Goal: Transaction & Acquisition: Purchase product/service

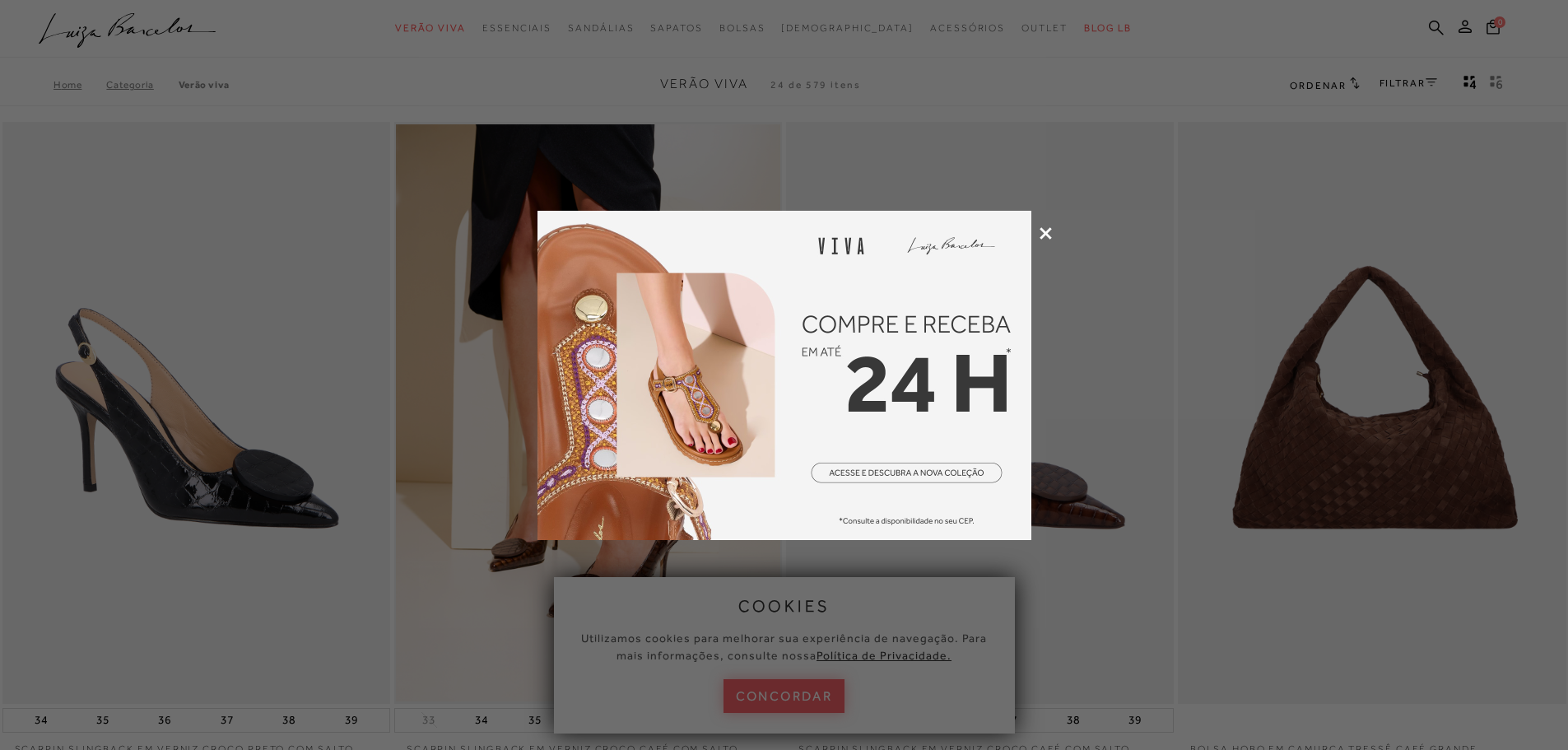
click at [1047, 233] on icon at bounding box center [1045, 233] width 12 height 12
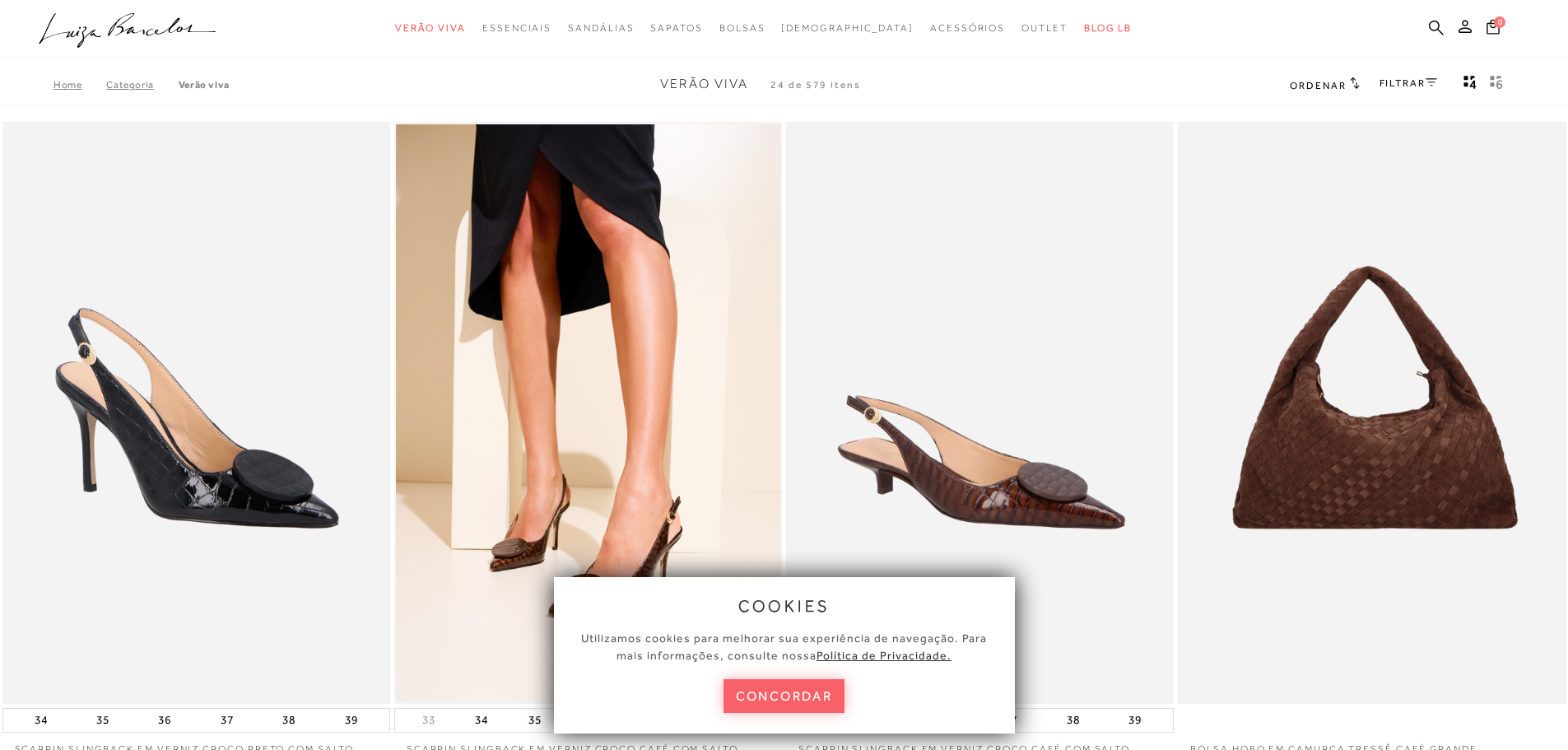
drag, startPoint x: 786, startPoint y: 706, endPoint x: 778, endPoint y: 705, distance: 8.1
click at [780, 705] on button "concordar" at bounding box center [784, 695] width 121 height 33
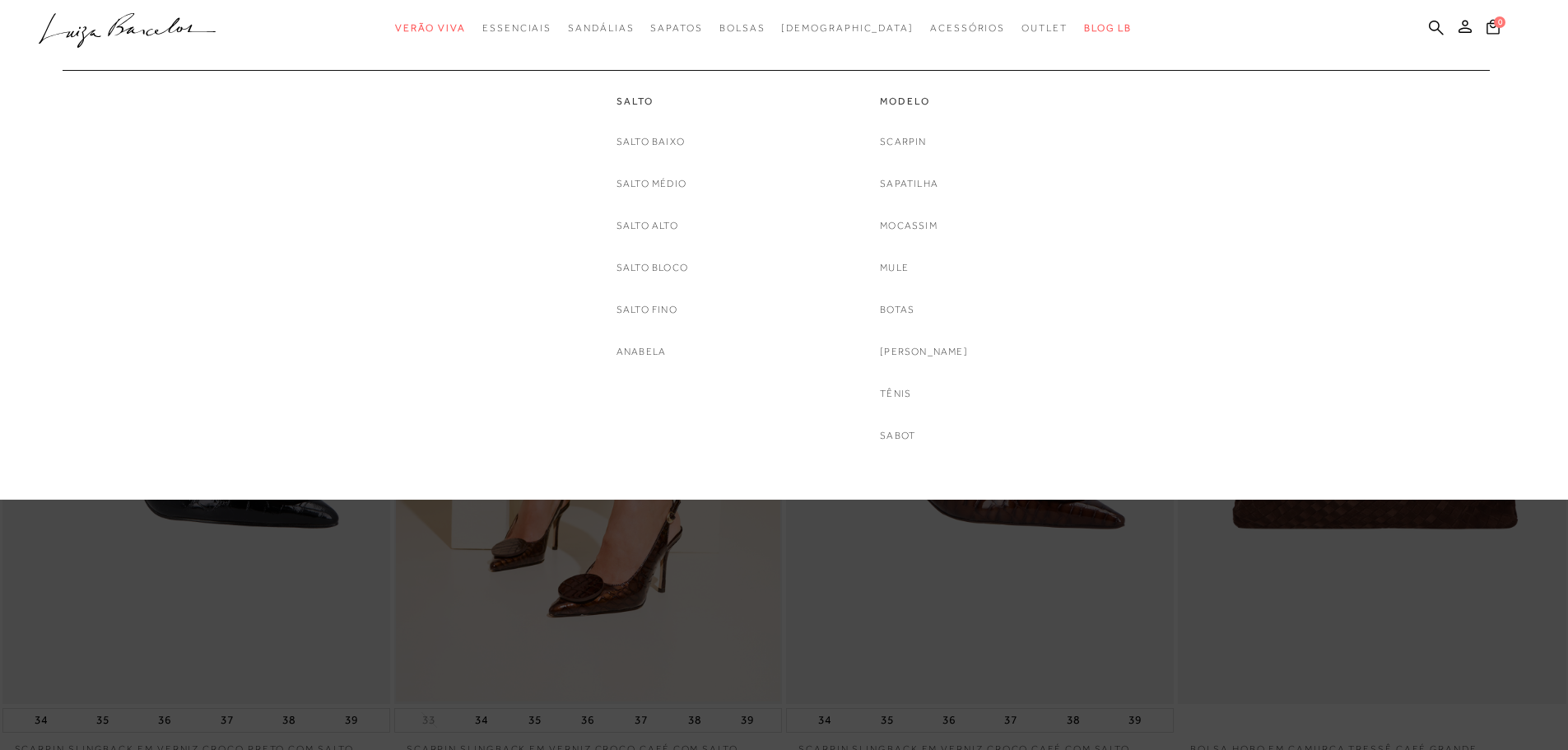
click at [638, 362] on div "Salto Salto Baixo Salto Médio Salto Alto Salto Bloco Salto fino Anabela Modelo …" at bounding box center [776, 257] width 1460 height 375
click at [638, 350] on link "Anabela" at bounding box center [641, 351] width 49 height 18
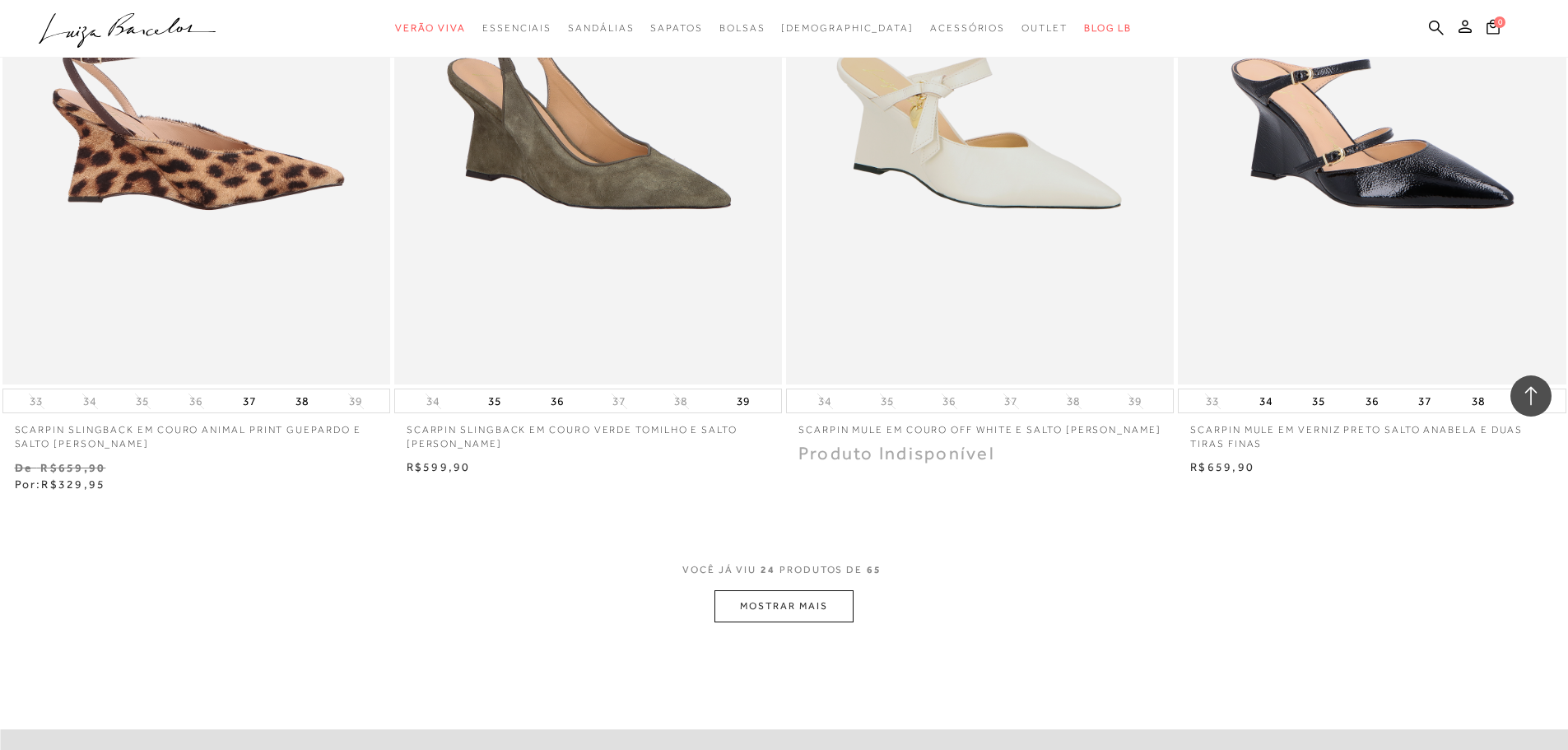
scroll to position [3703, 0]
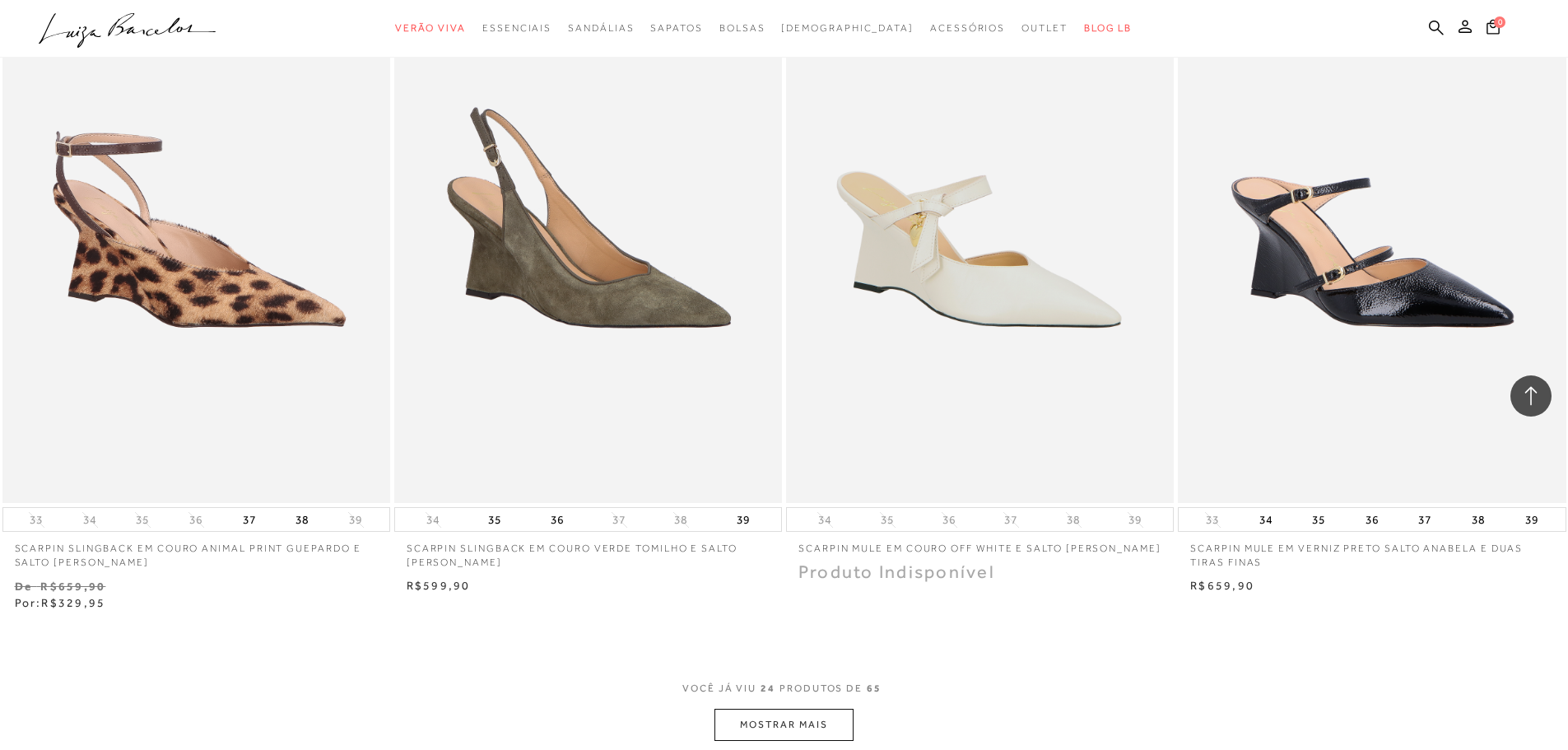
click at [784, 722] on button "MOSTRAR MAIS" at bounding box center [783, 724] width 138 height 32
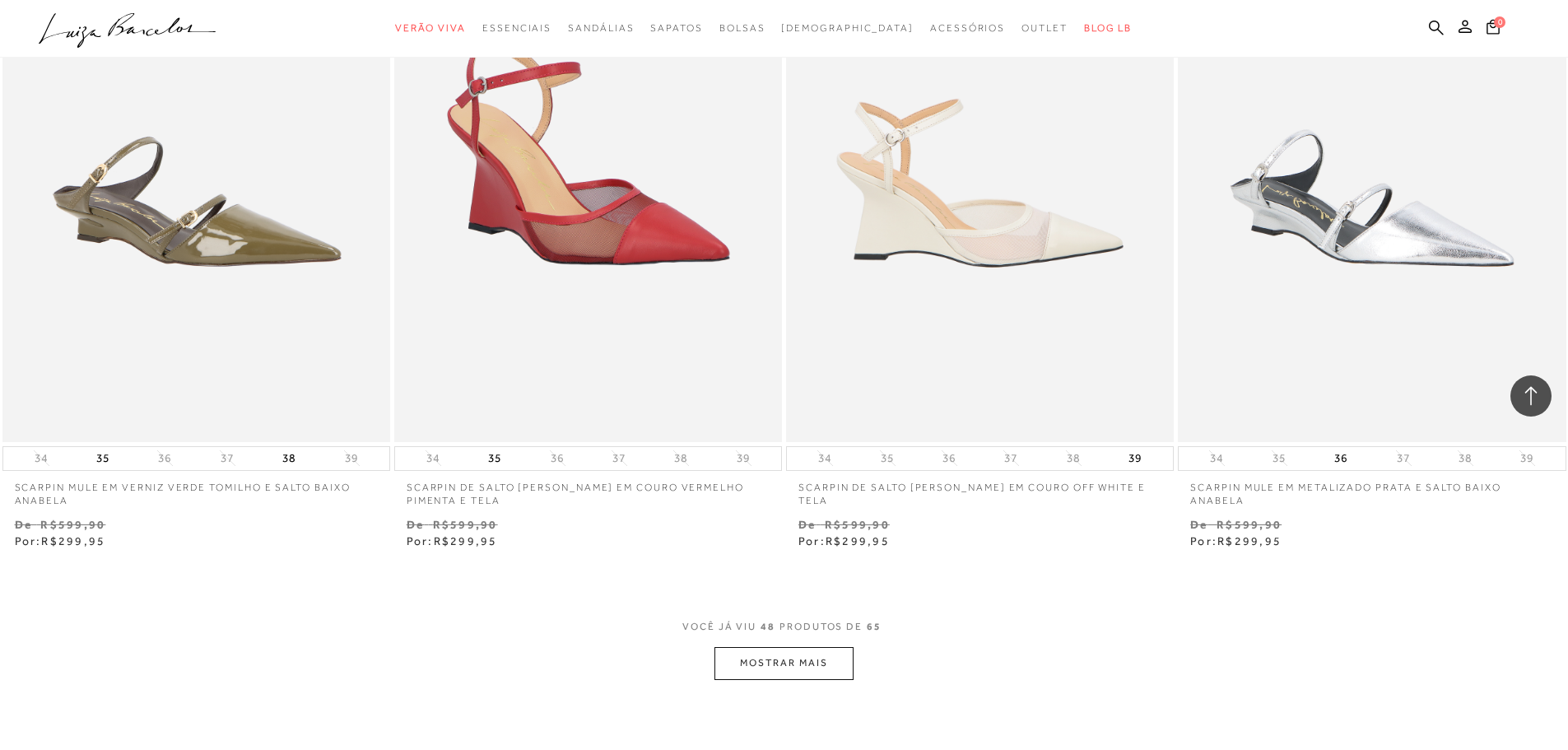
scroll to position [8064, 0]
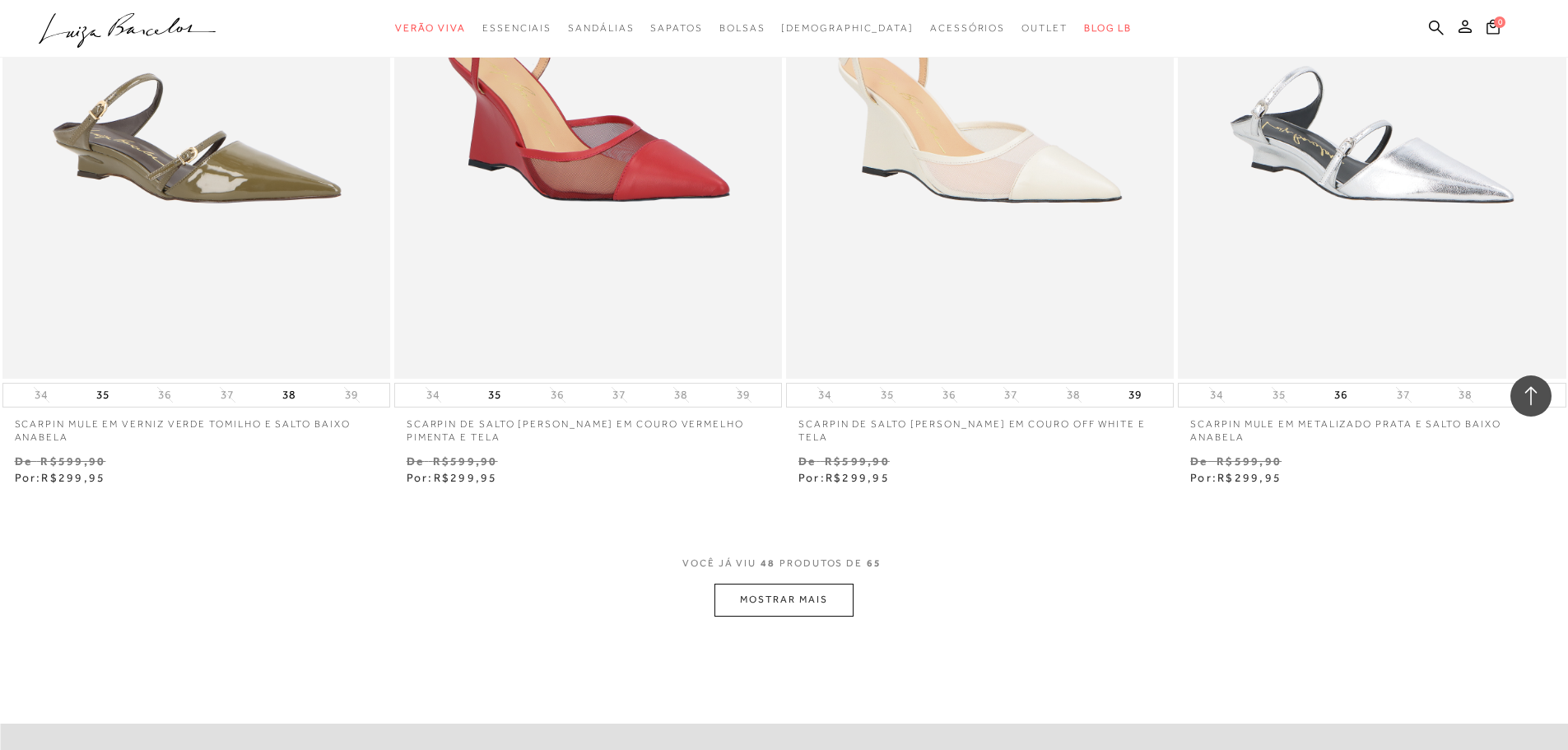
click at [769, 591] on button "MOSTRAR MAIS" at bounding box center [783, 599] width 138 height 32
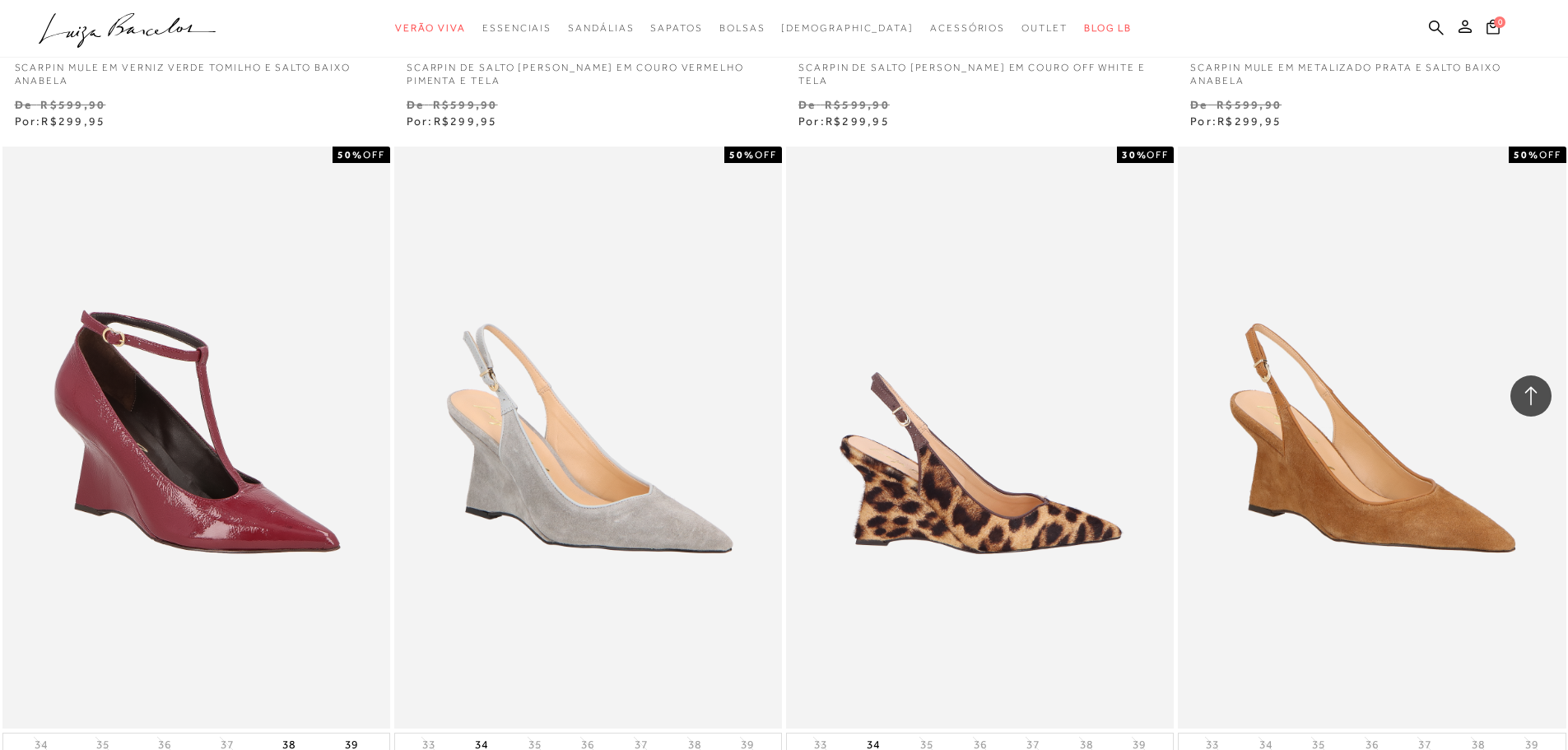
scroll to position [8146, 0]
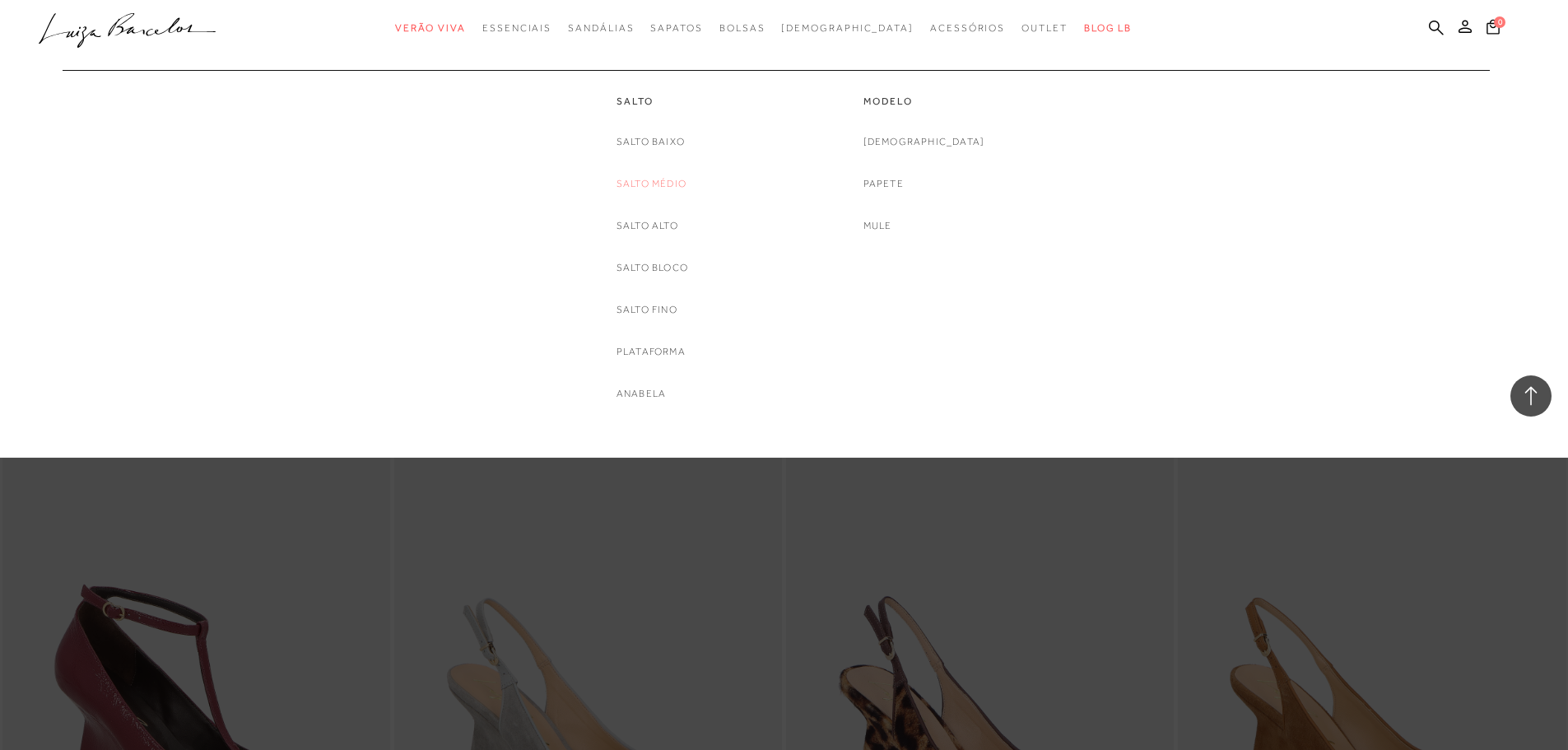
click at [677, 179] on link "Salto Médio" at bounding box center [651, 184] width 70 height 18
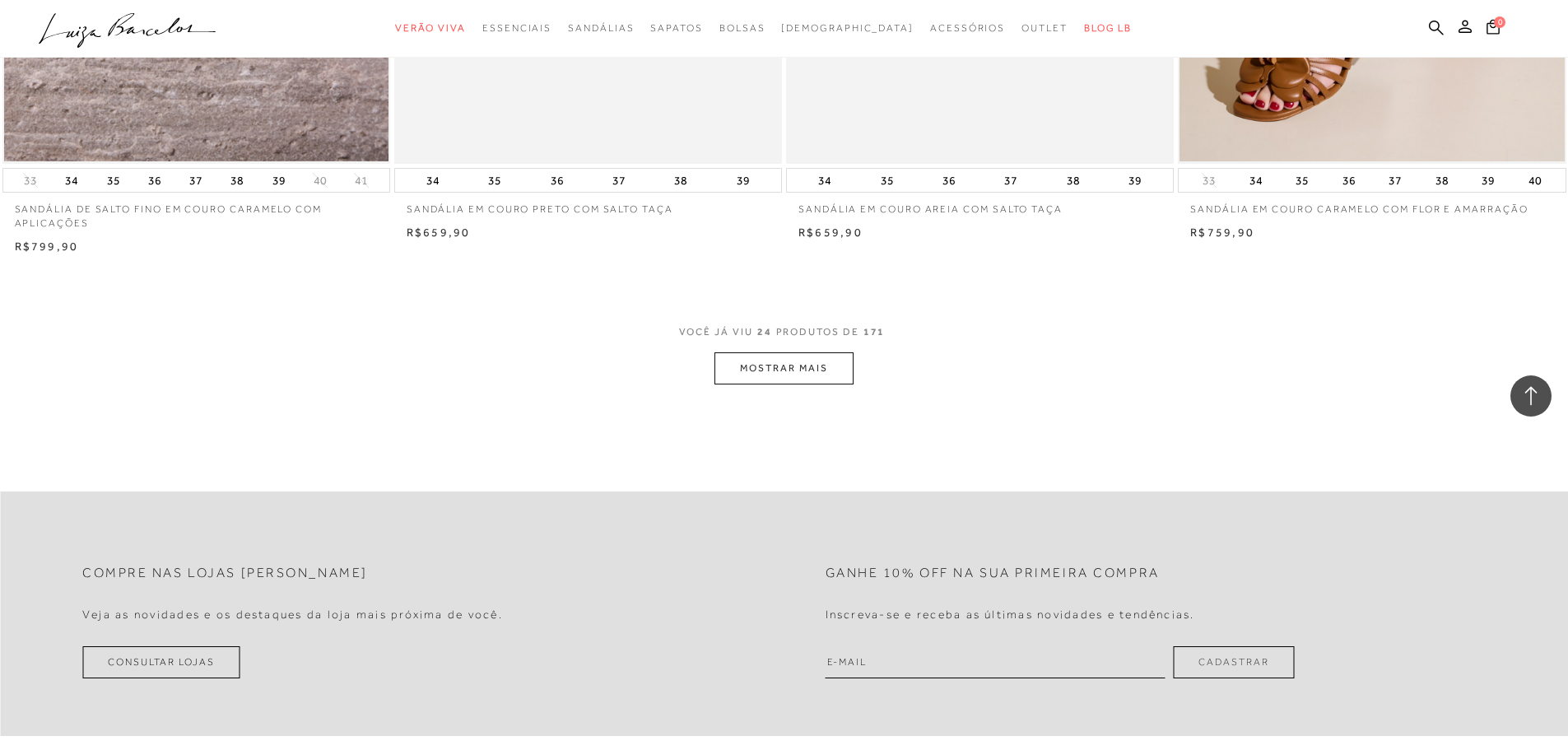
scroll to position [3949, 0]
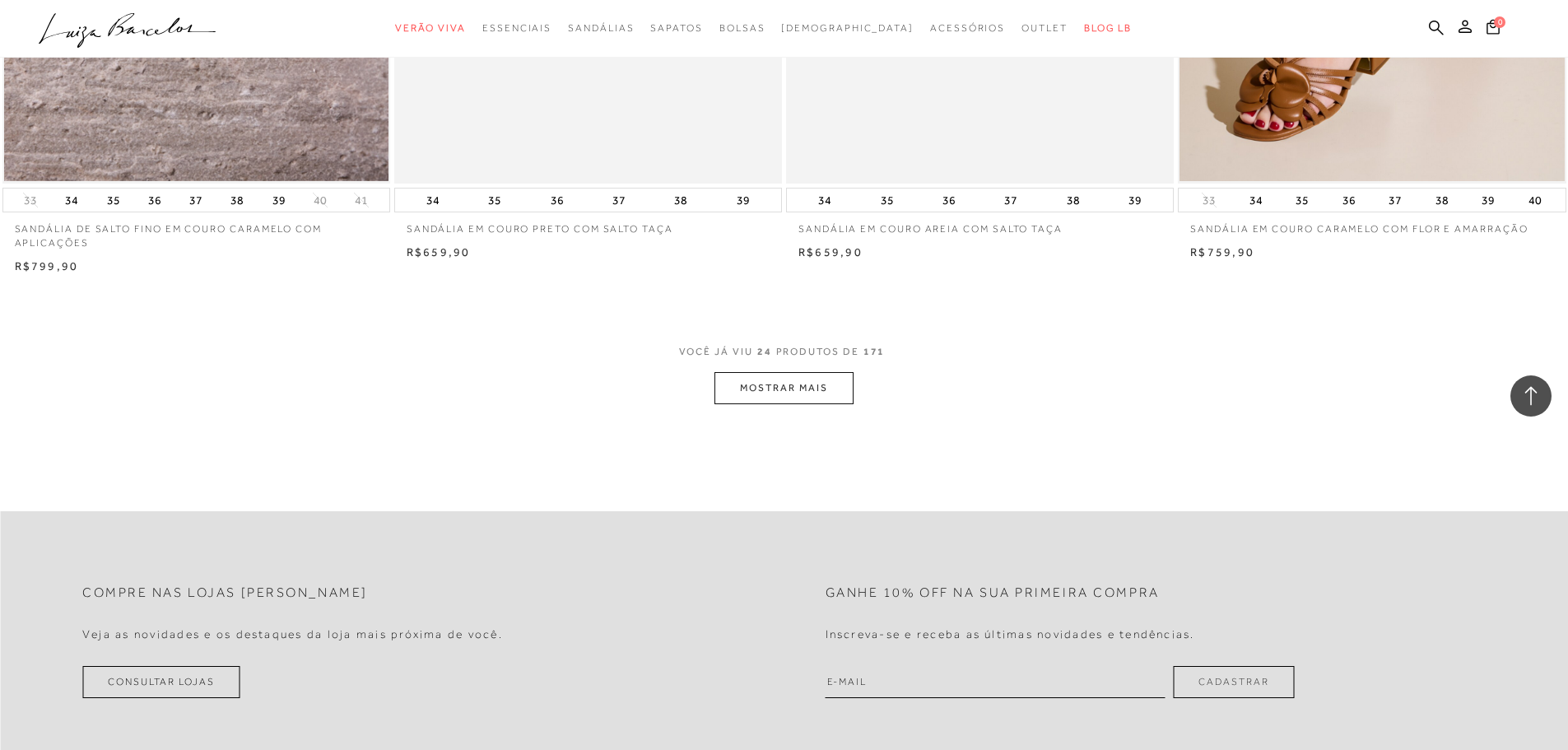
click at [793, 388] on button "MOSTRAR MAIS" at bounding box center [783, 388] width 138 height 32
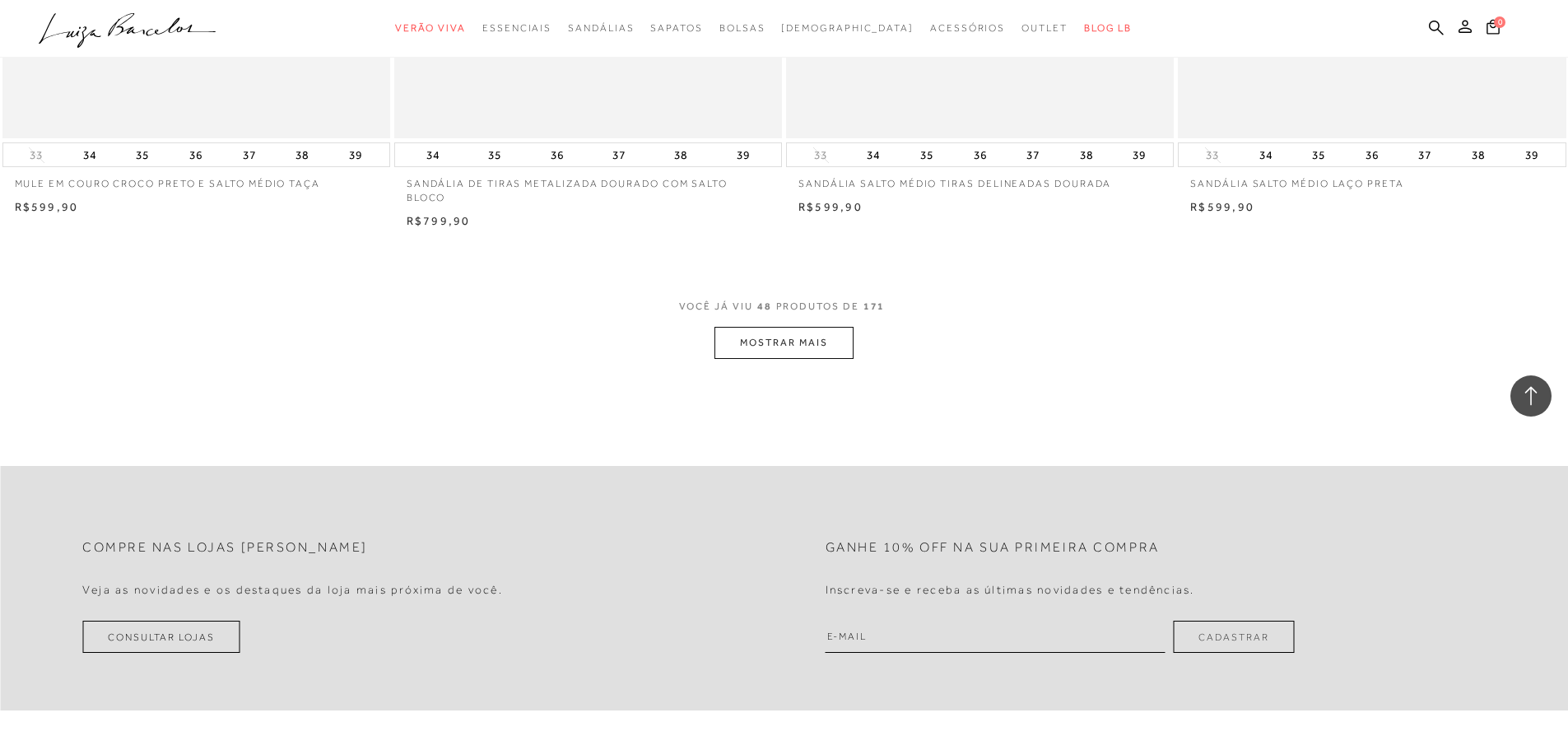
scroll to position [8228, 0]
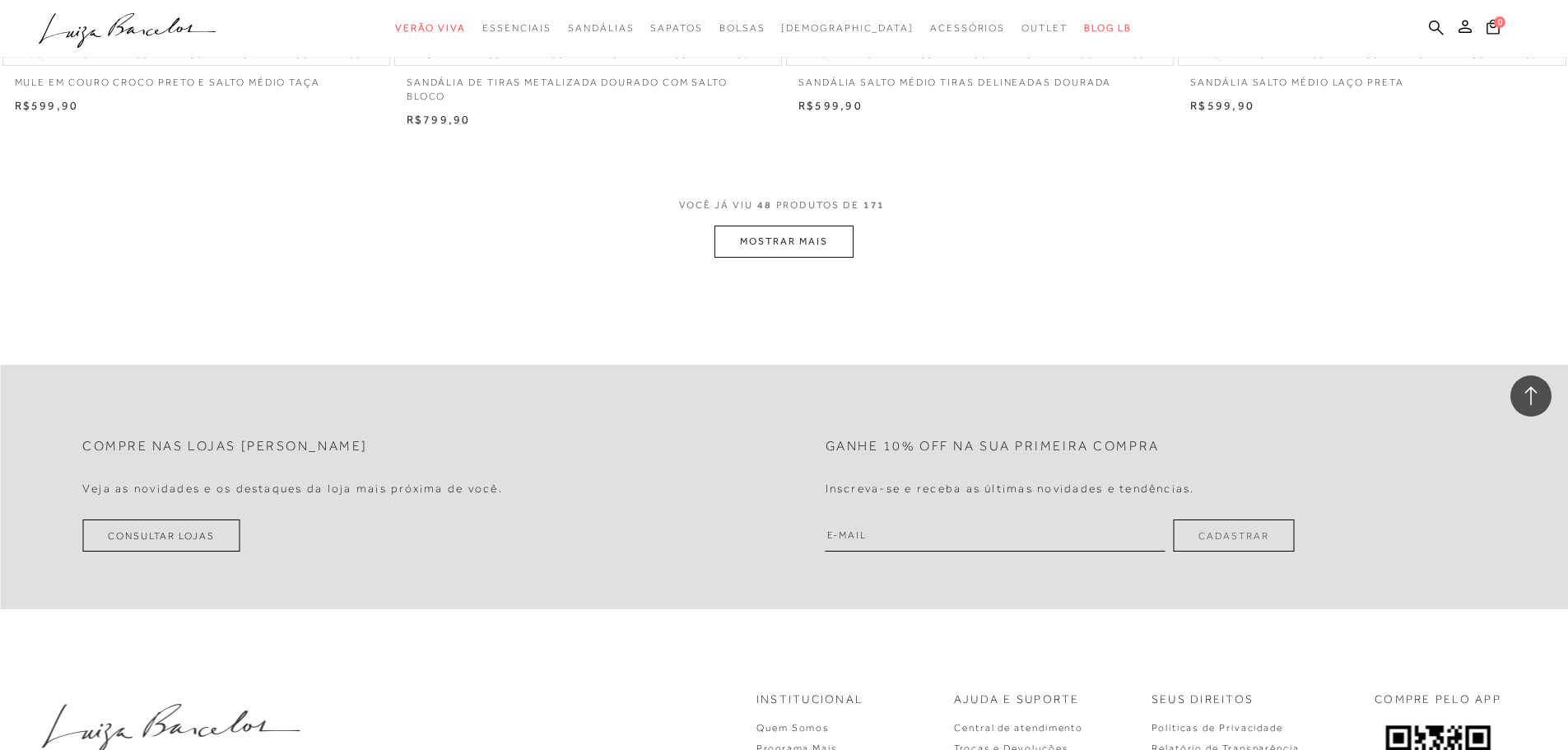
click at [791, 235] on button "MOSTRAR MAIS" at bounding box center [783, 241] width 138 height 32
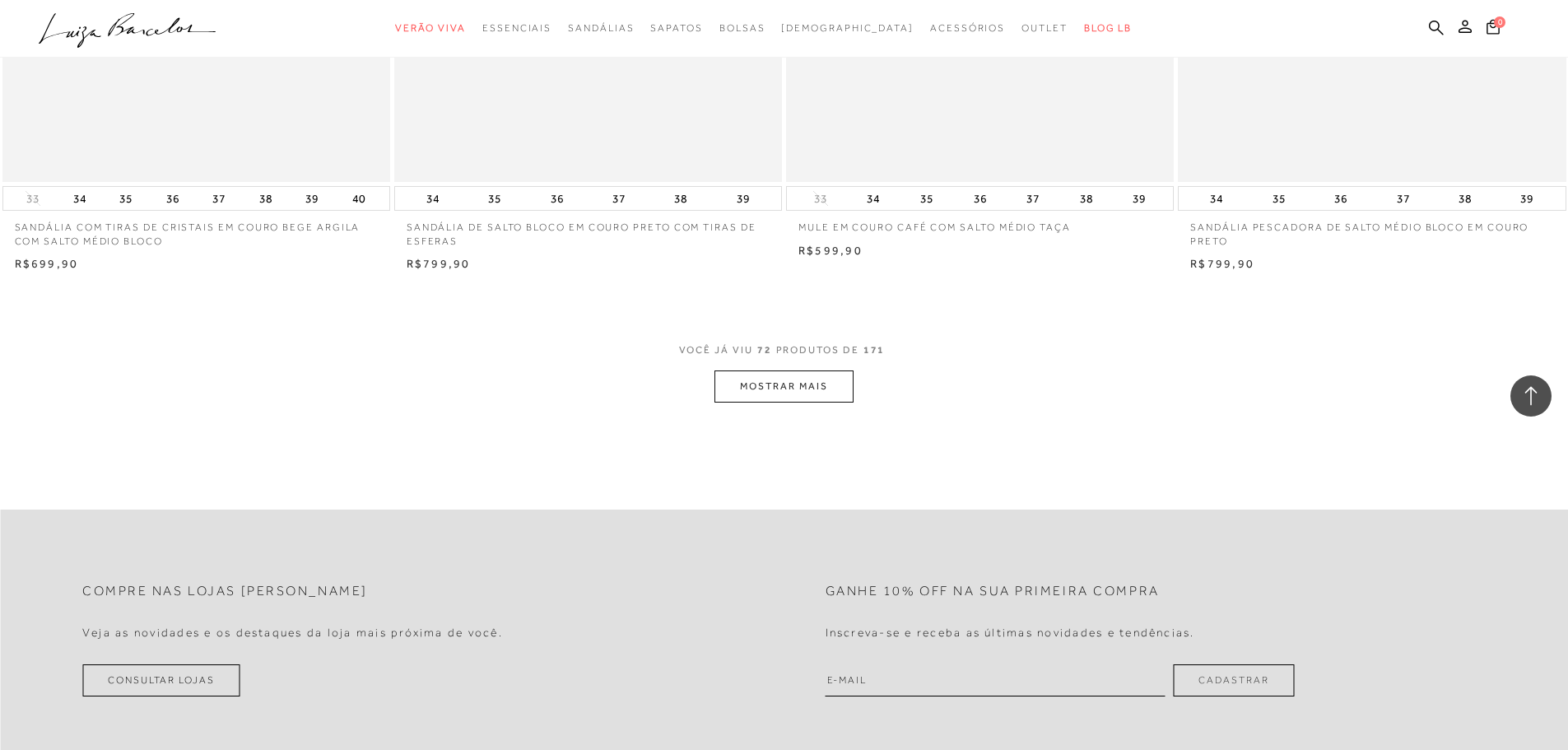
scroll to position [12260, 0]
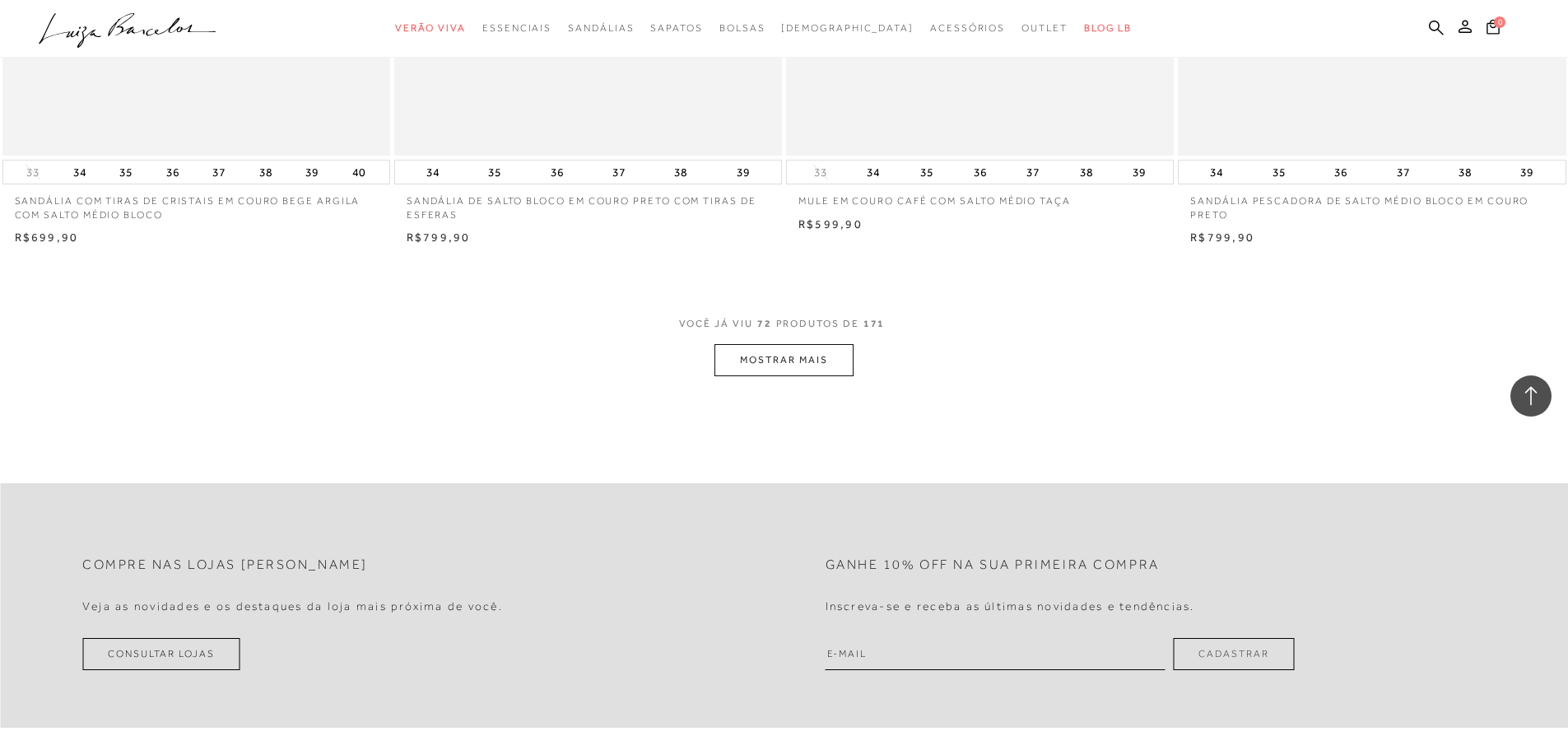
click at [767, 359] on button "MOSTRAR MAIS" at bounding box center [783, 360] width 138 height 32
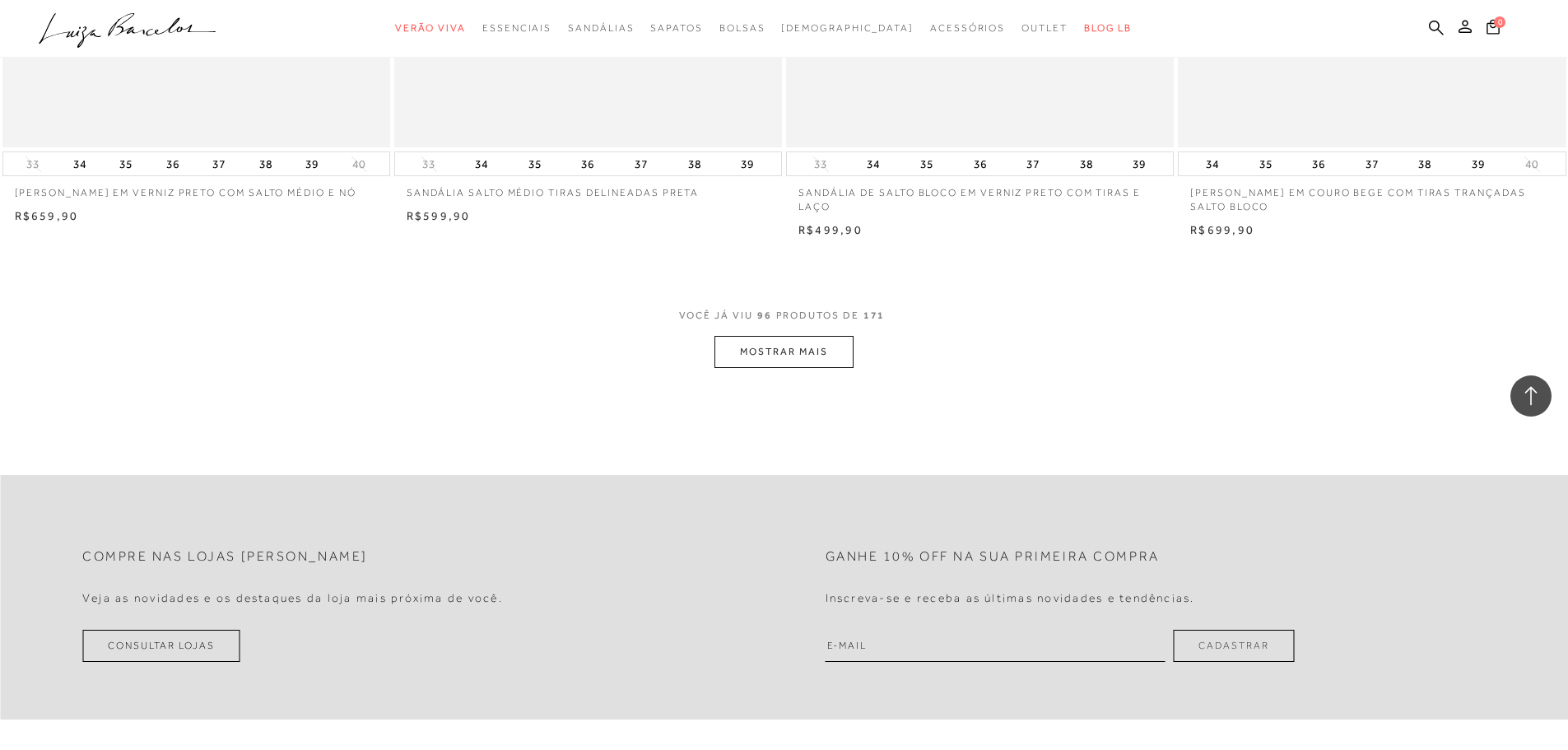
scroll to position [16456, 0]
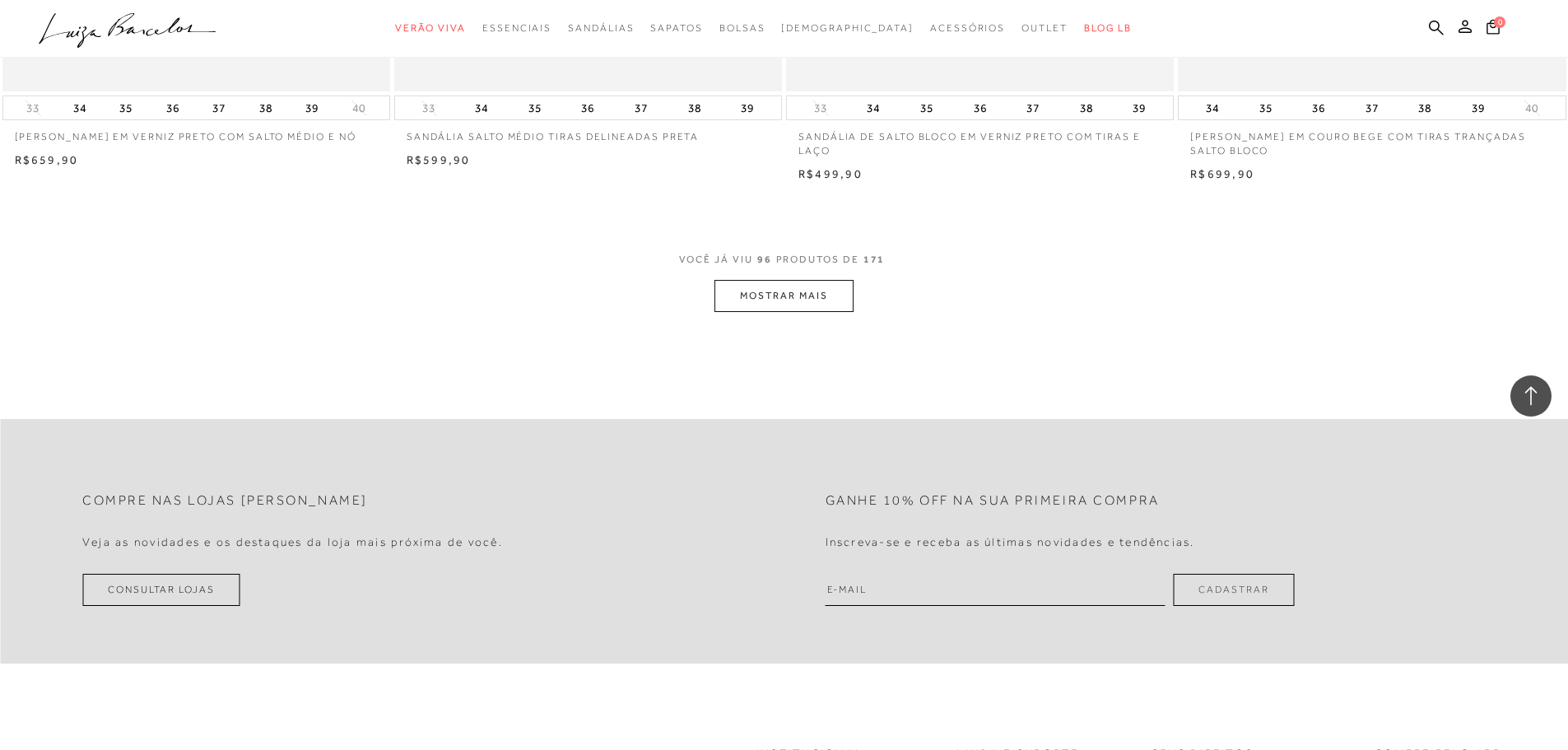
click at [782, 299] on button "MOSTRAR MAIS" at bounding box center [783, 296] width 138 height 32
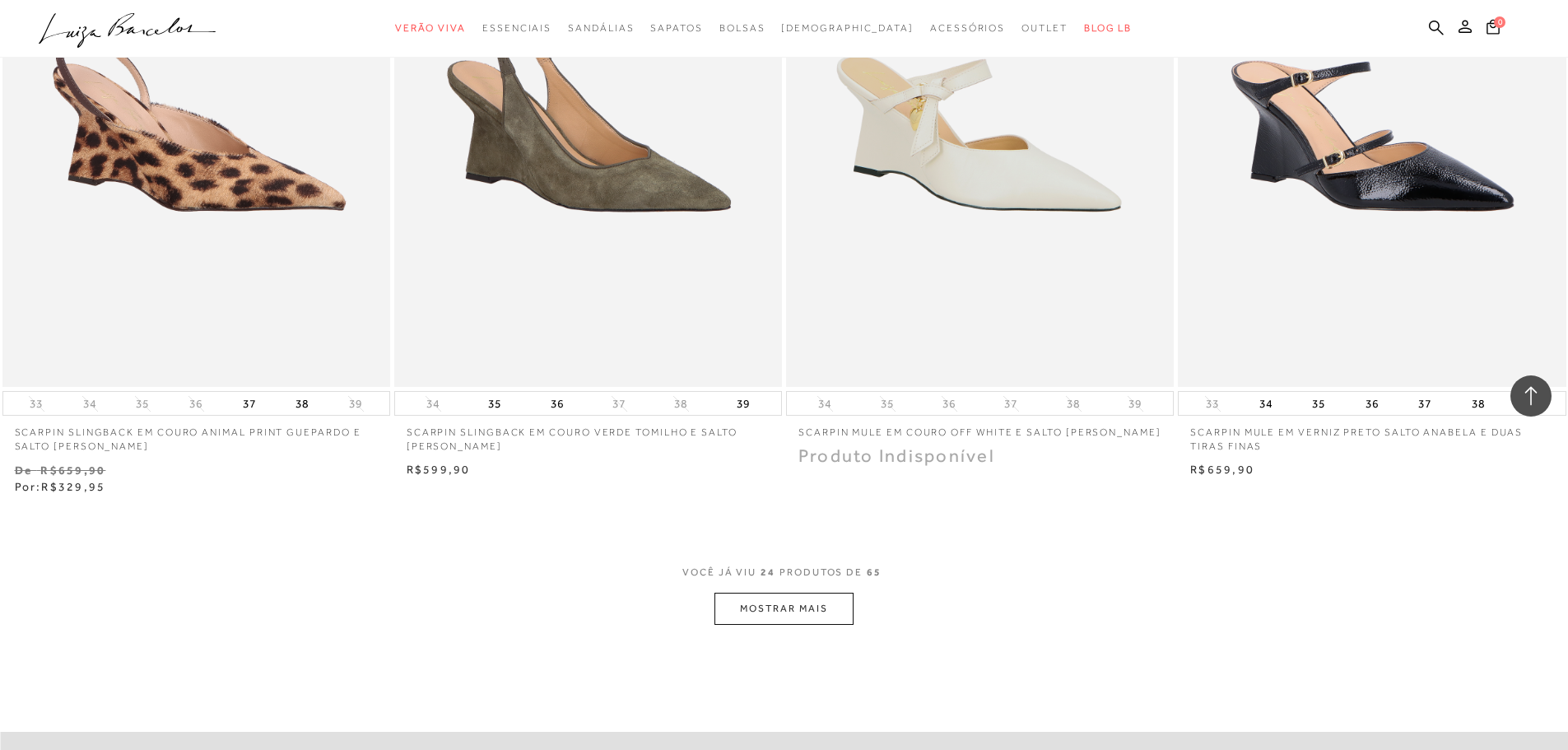
scroll to position [3925, 0]
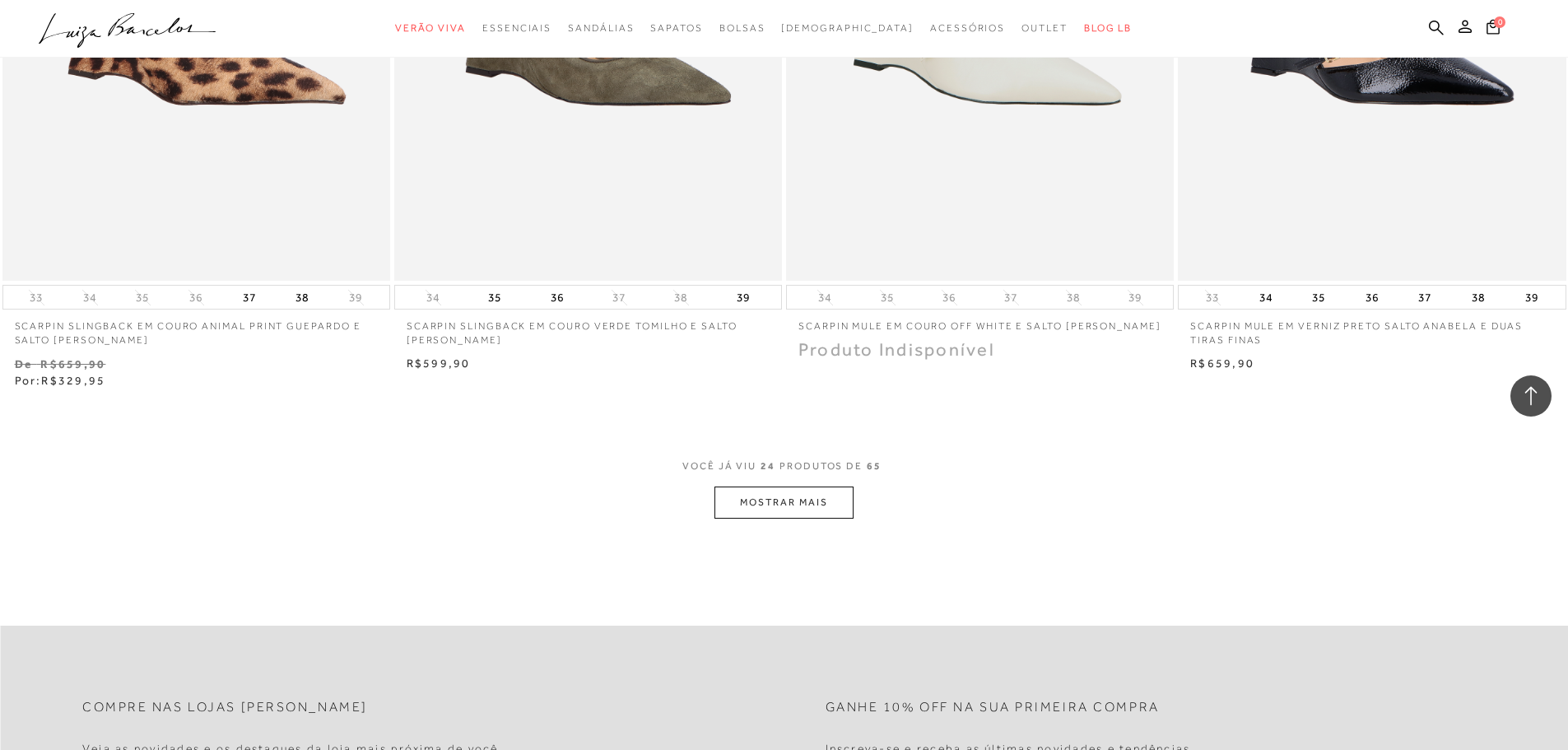
click at [785, 498] on button "MOSTRAR MAIS" at bounding box center [783, 502] width 138 height 32
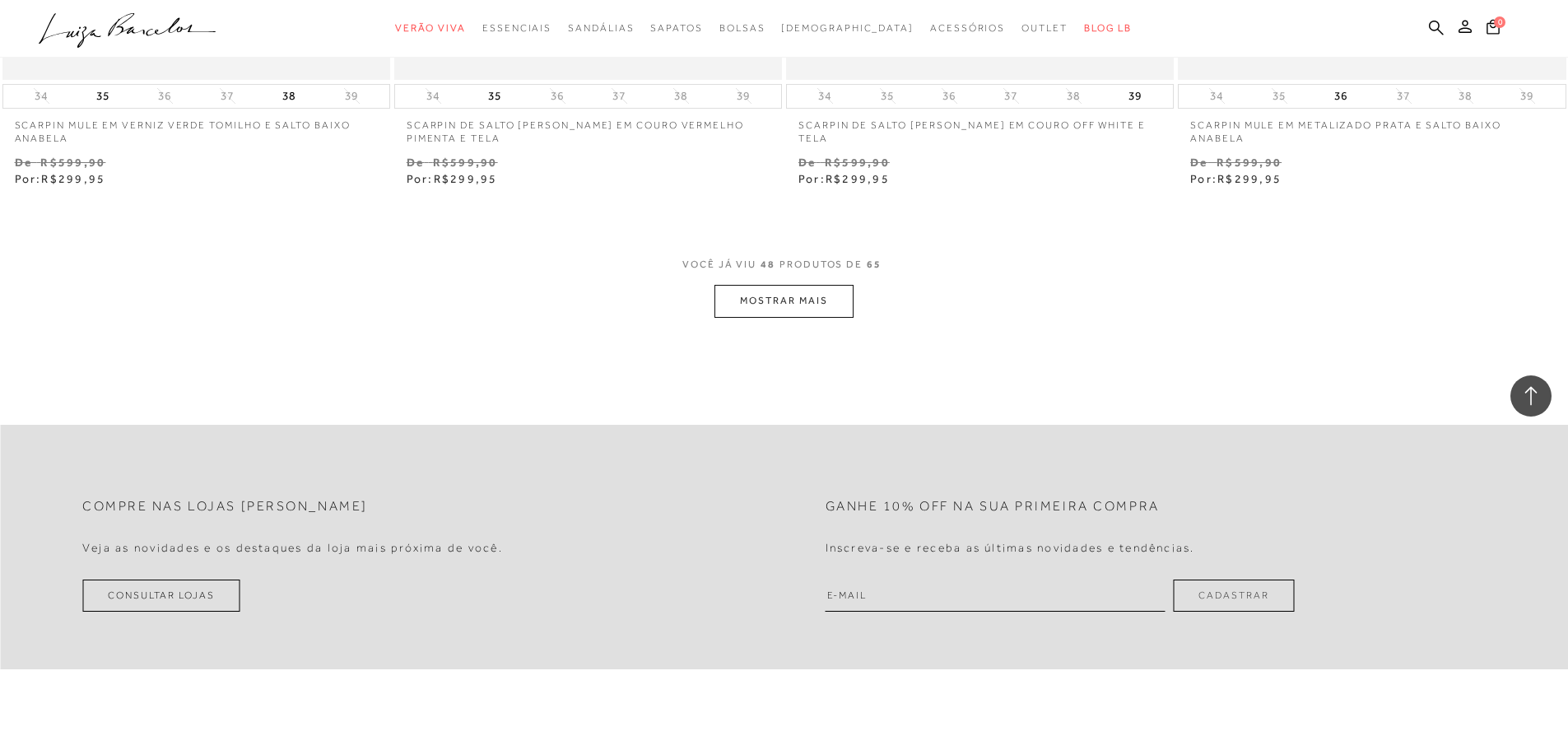
scroll to position [8368, 0]
click at [790, 279] on button "MOSTRAR MAIS" at bounding box center [783, 295] width 138 height 32
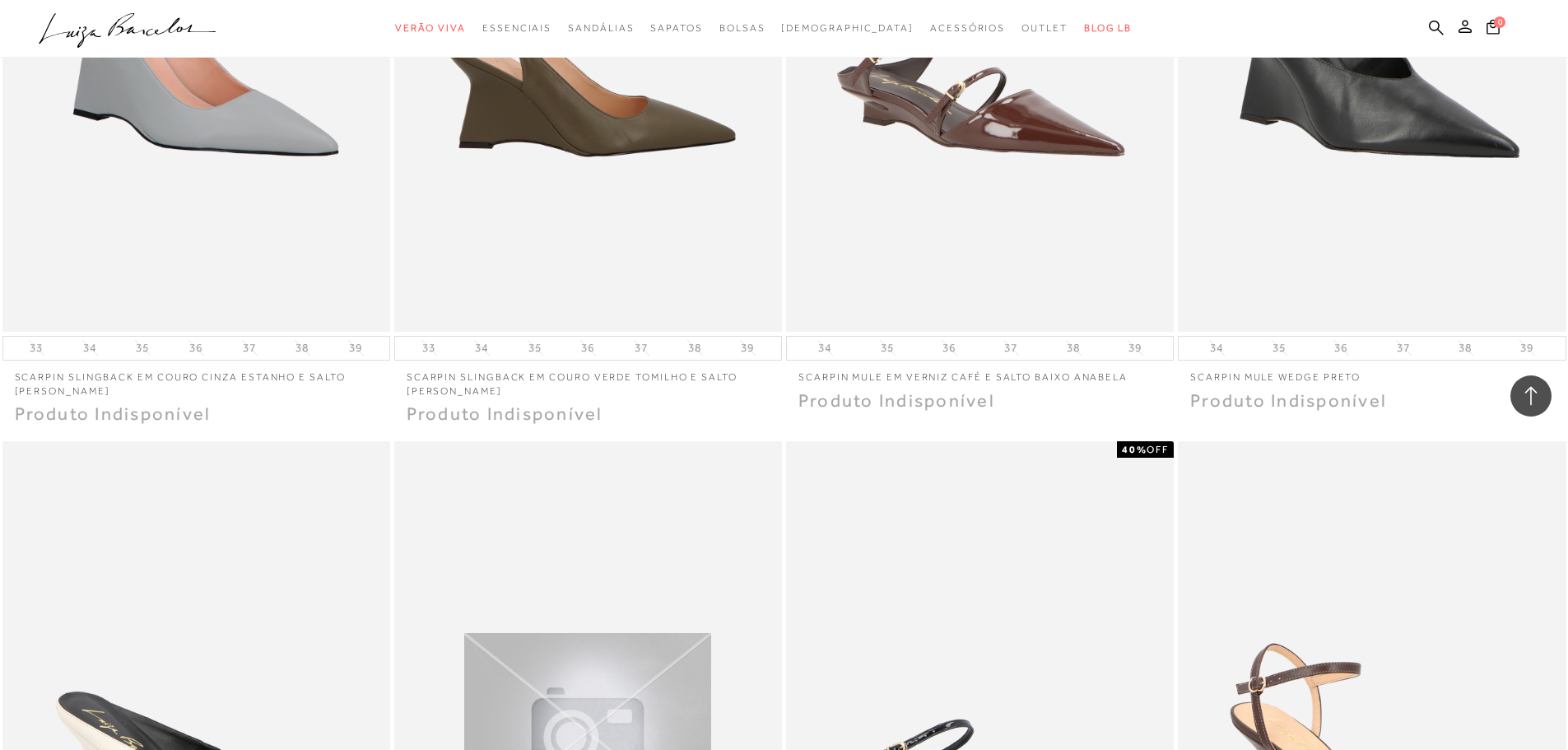
scroll to position [9520, 0]
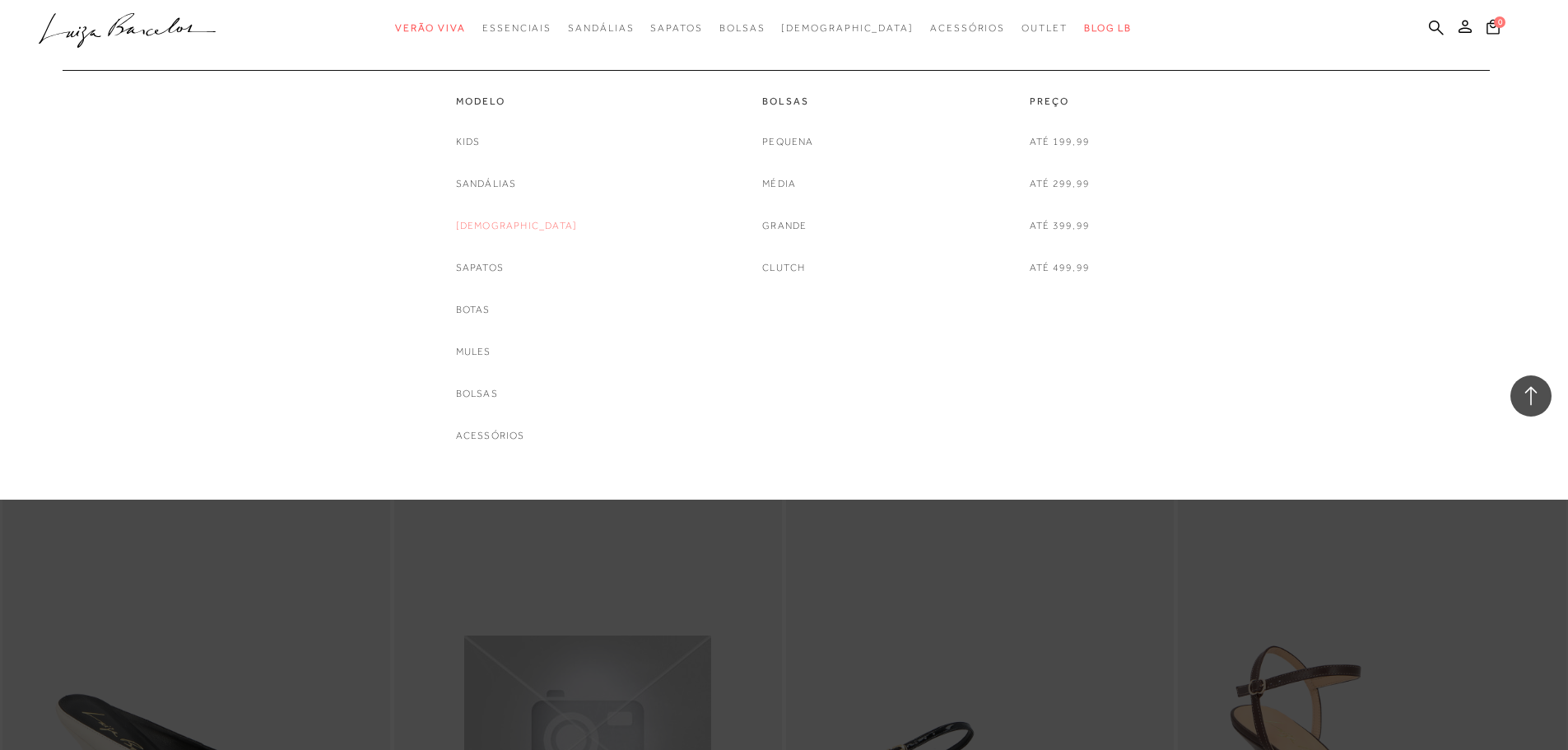
click at [505, 227] on link "[DEMOGRAPHIC_DATA]" at bounding box center [516, 225] width 121 height 18
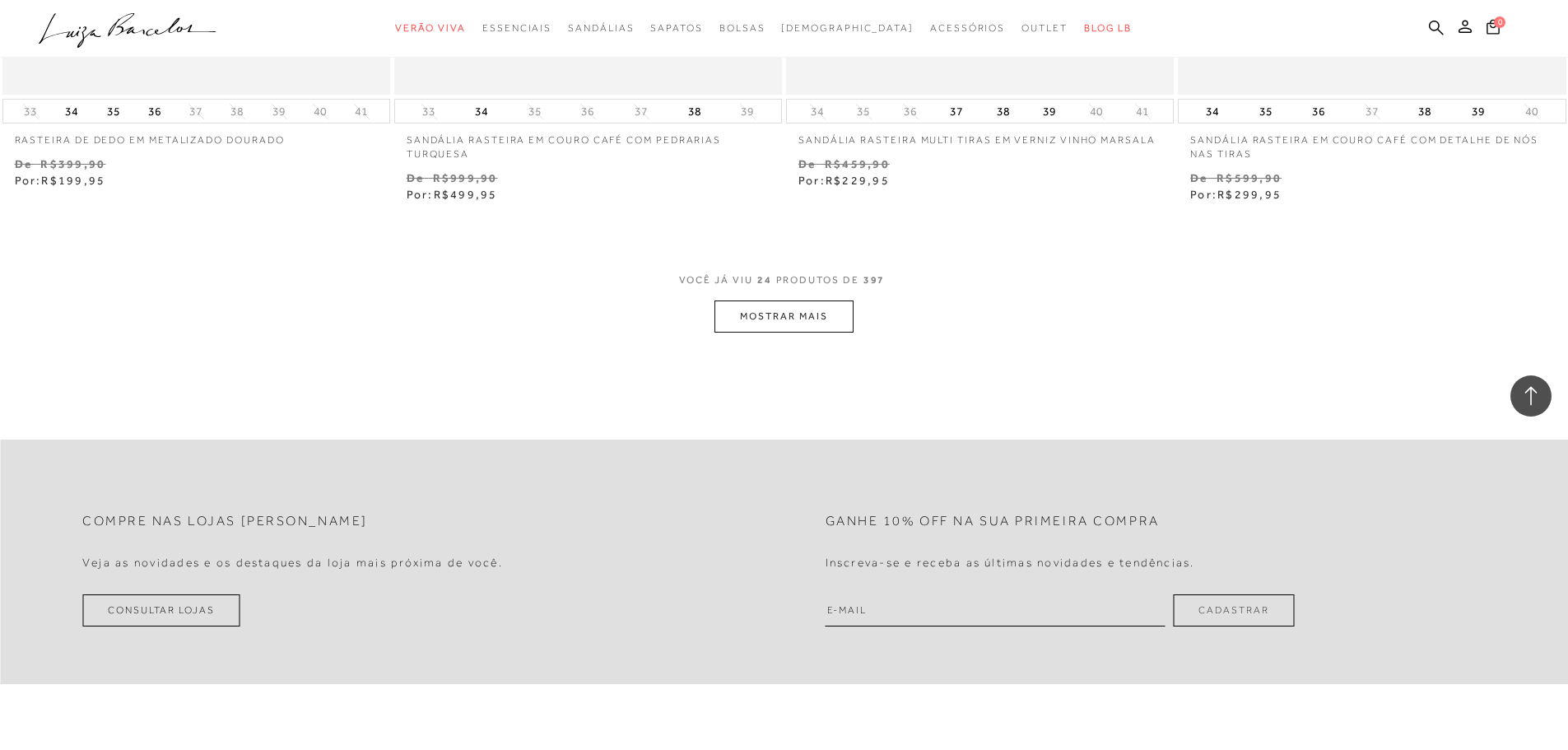
scroll to position [4114, 0]
click at [760, 311] on button "MOSTRAR MAIS" at bounding box center [783, 312] width 138 height 32
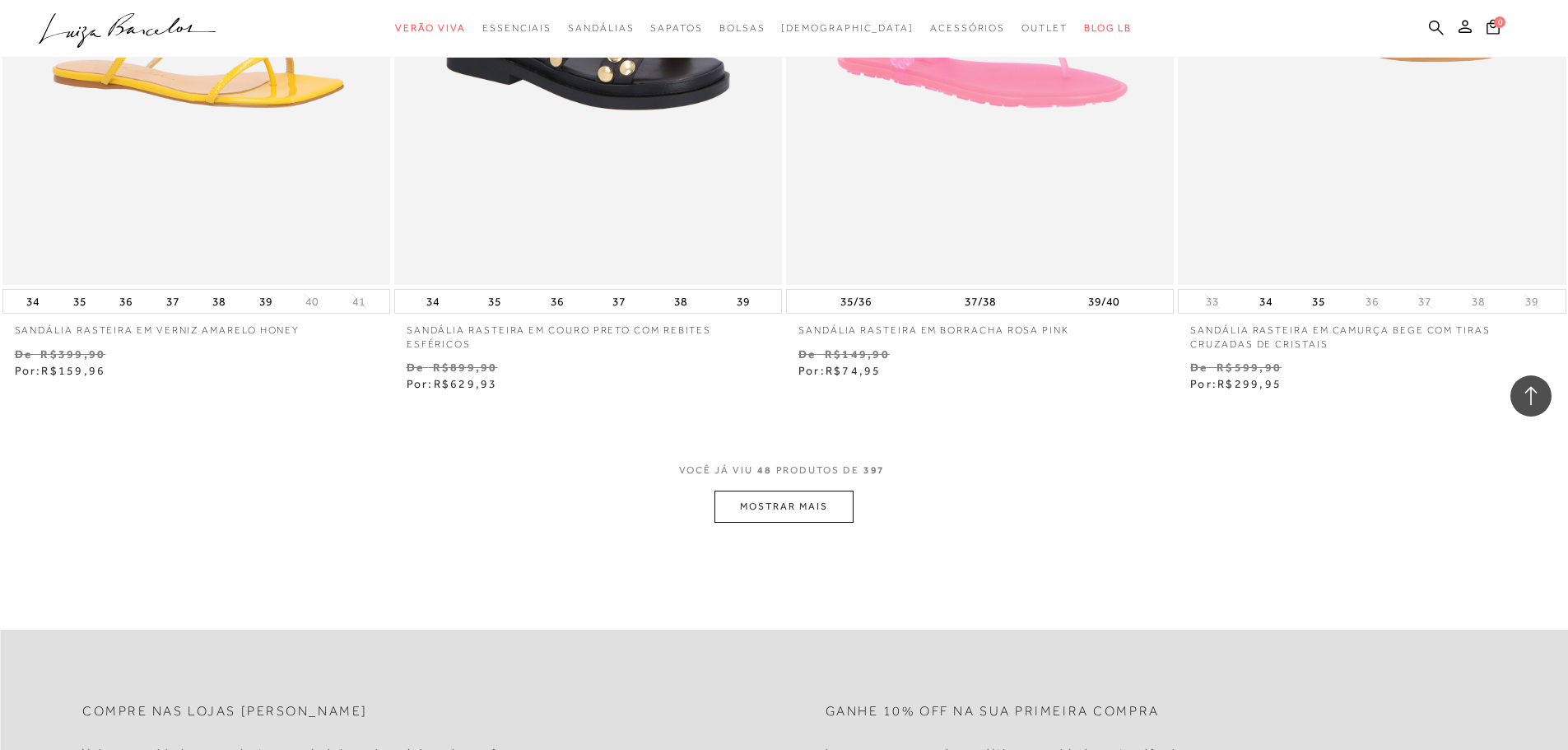
scroll to position [8475, 0]
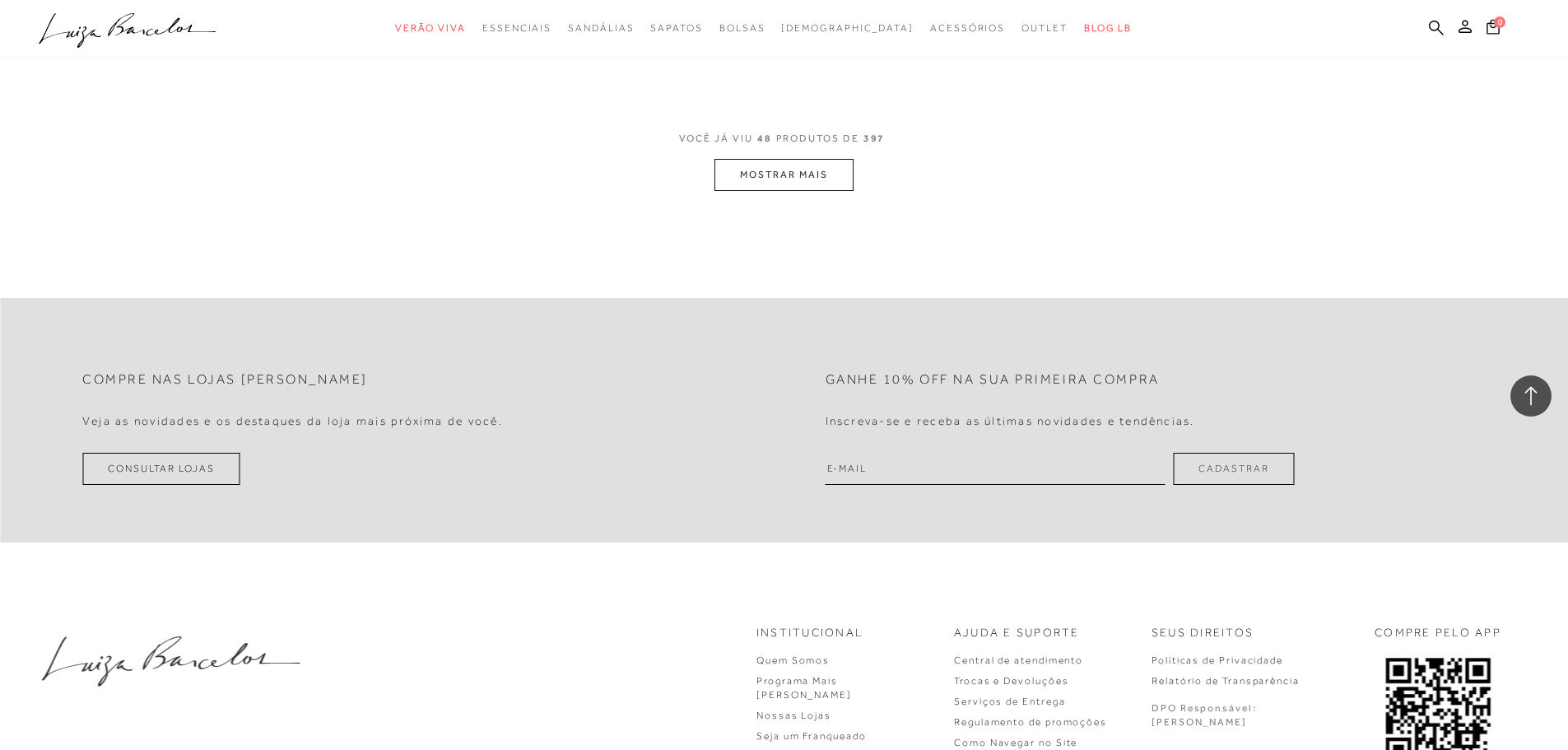
click at [762, 174] on button "MOSTRAR MAIS" at bounding box center [783, 174] width 138 height 32
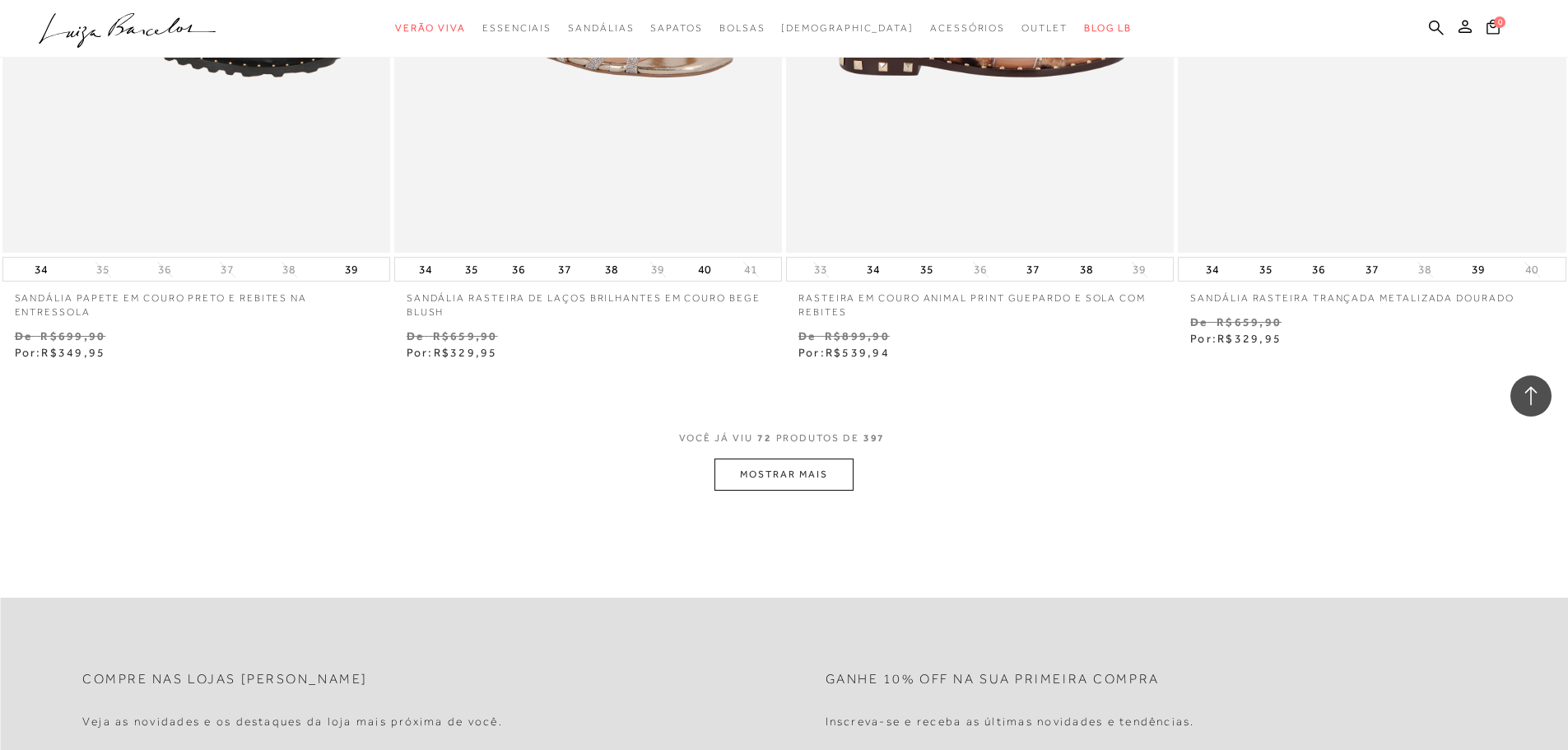
scroll to position [12507, 0]
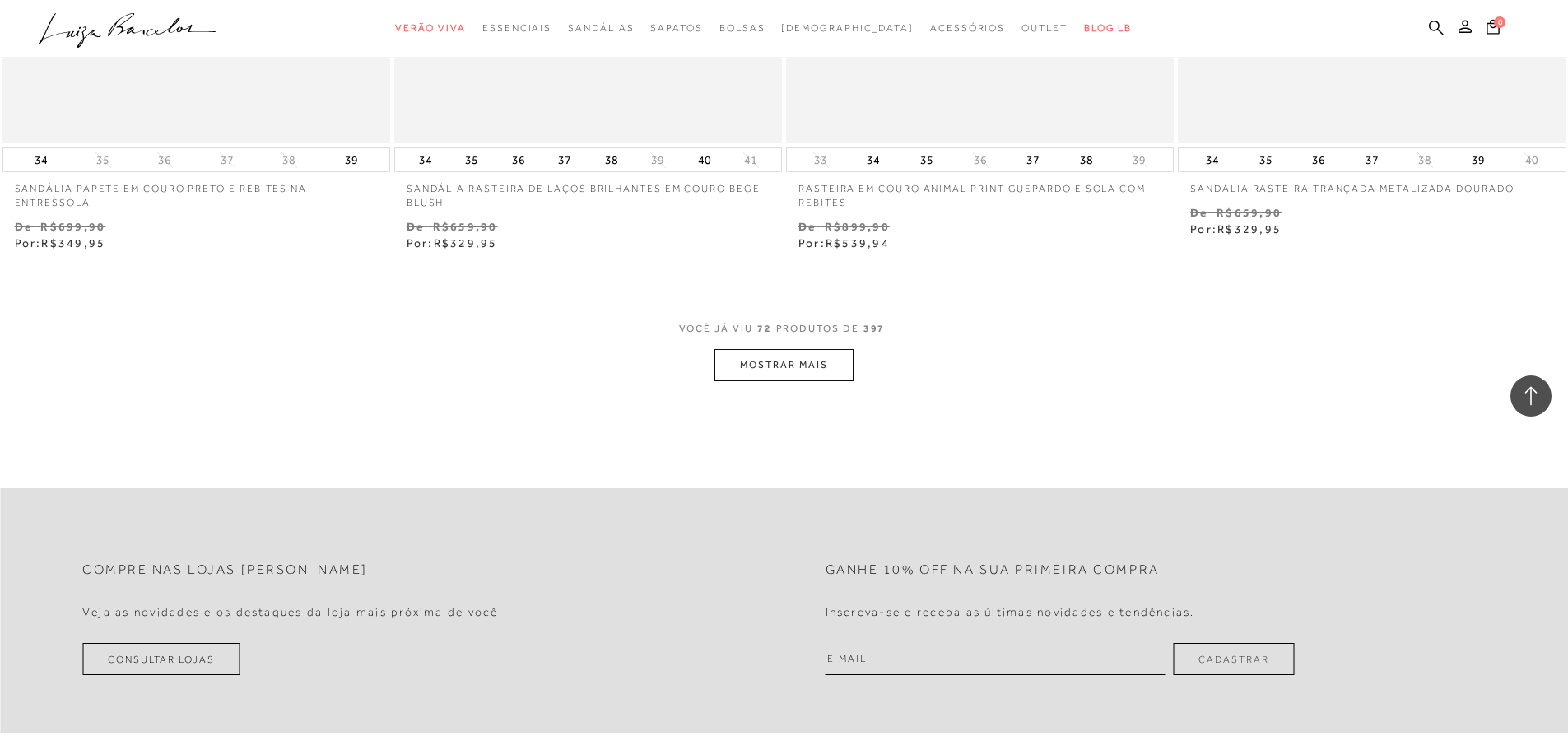
click at [772, 364] on button "MOSTRAR MAIS" at bounding box center [783, 364] width 138 height 32
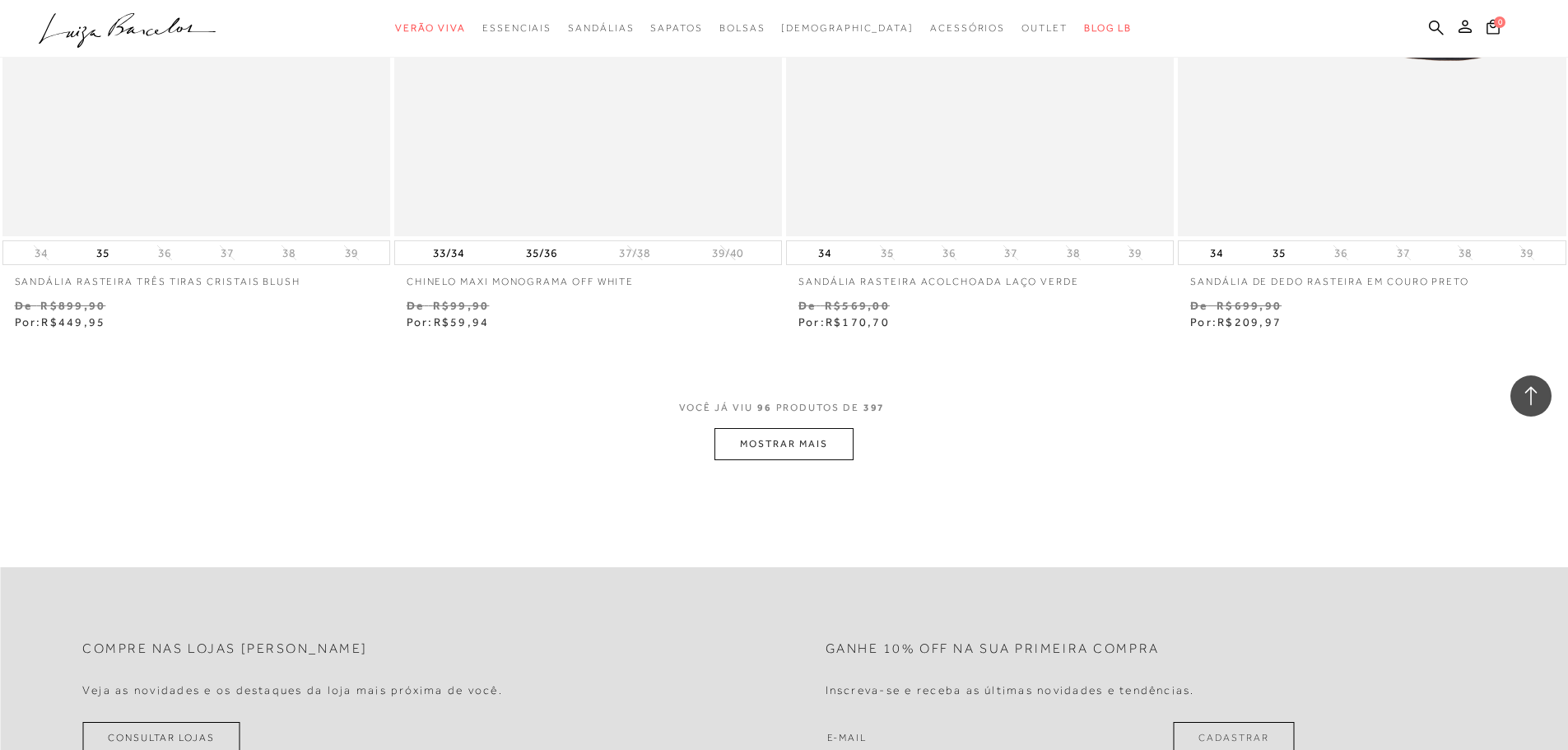
scroll to position [16737, 0]
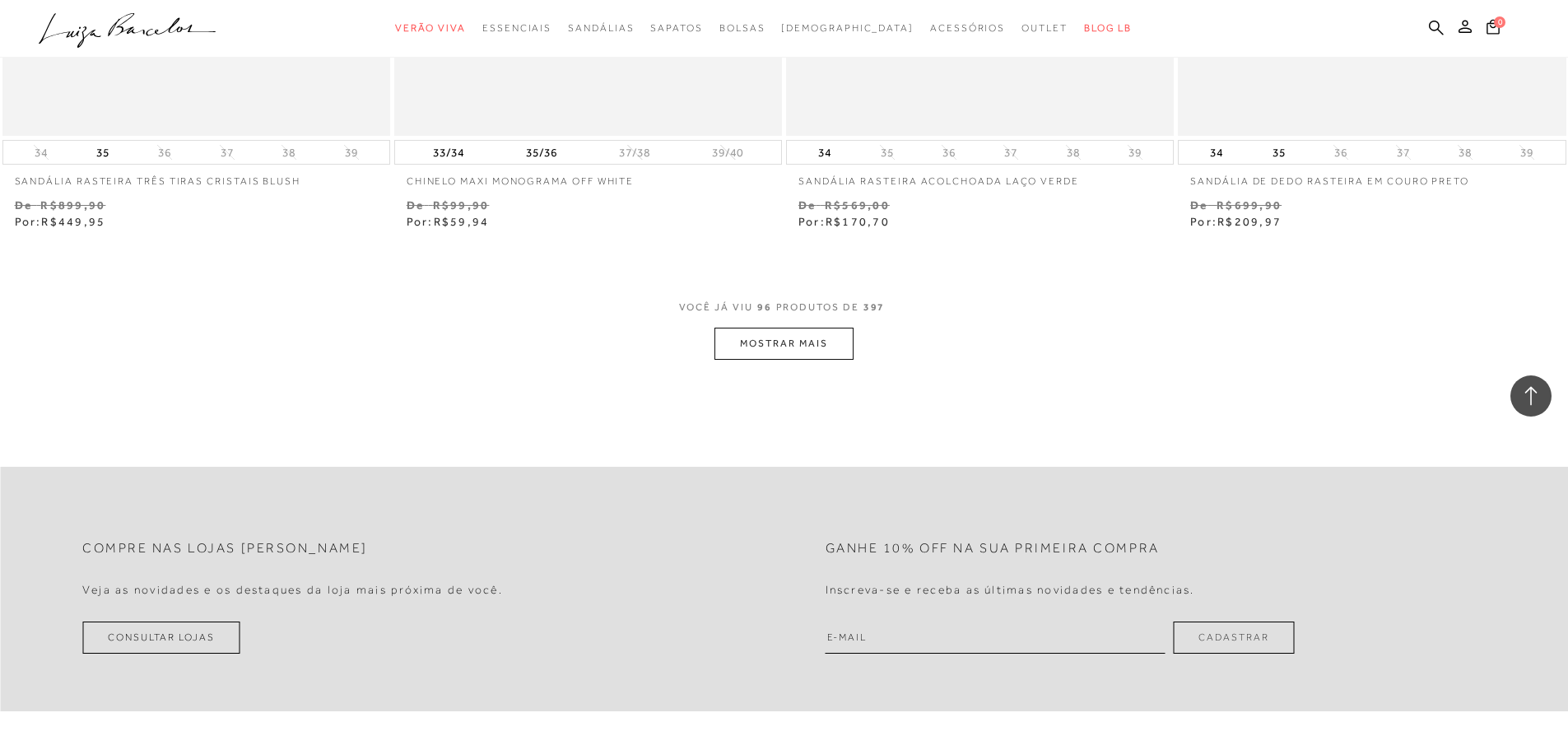
click at [774, 351] on button "MOSTRAR MAIS" at bounding box center [783, 343] width 138 height 32
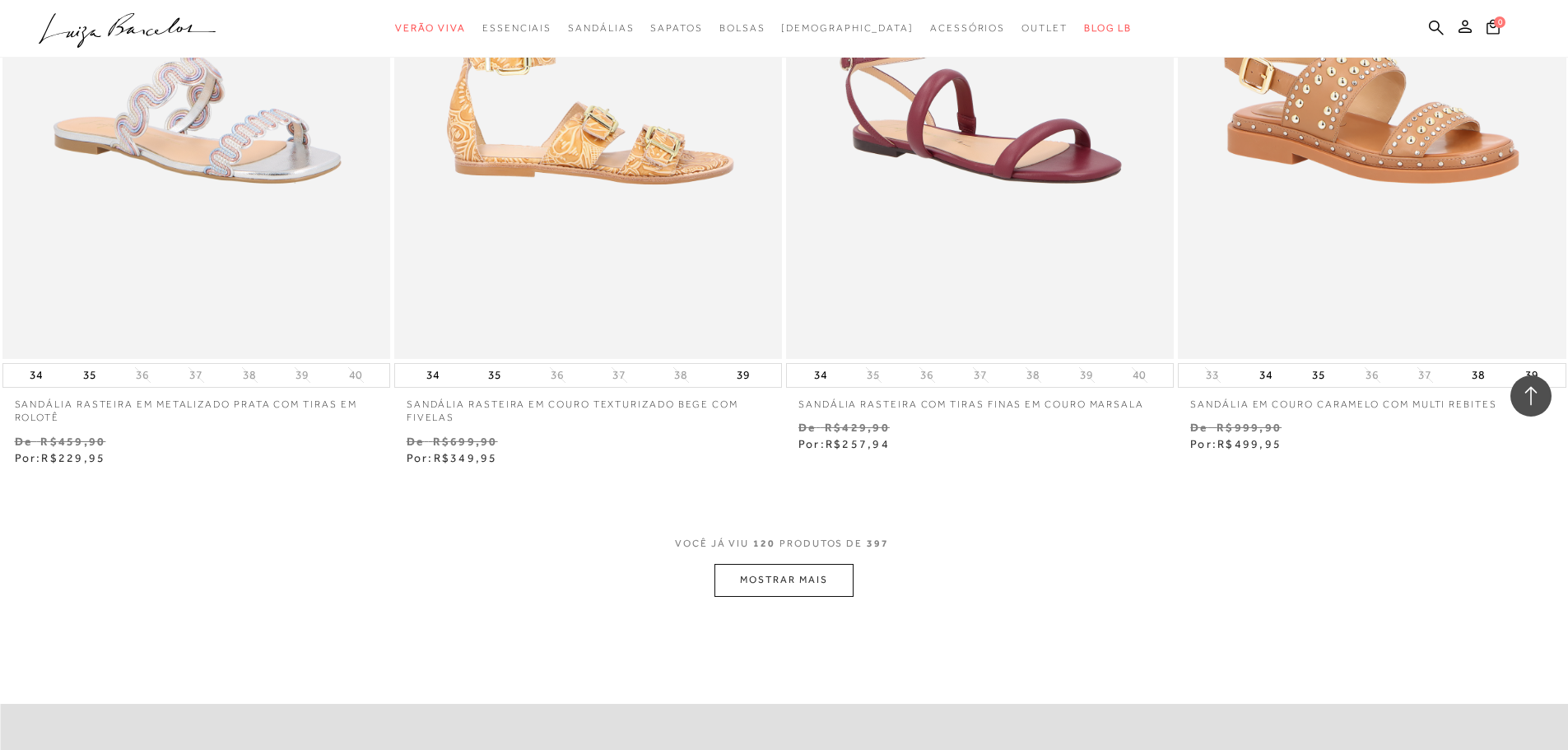
scroll to position [20851, 0]
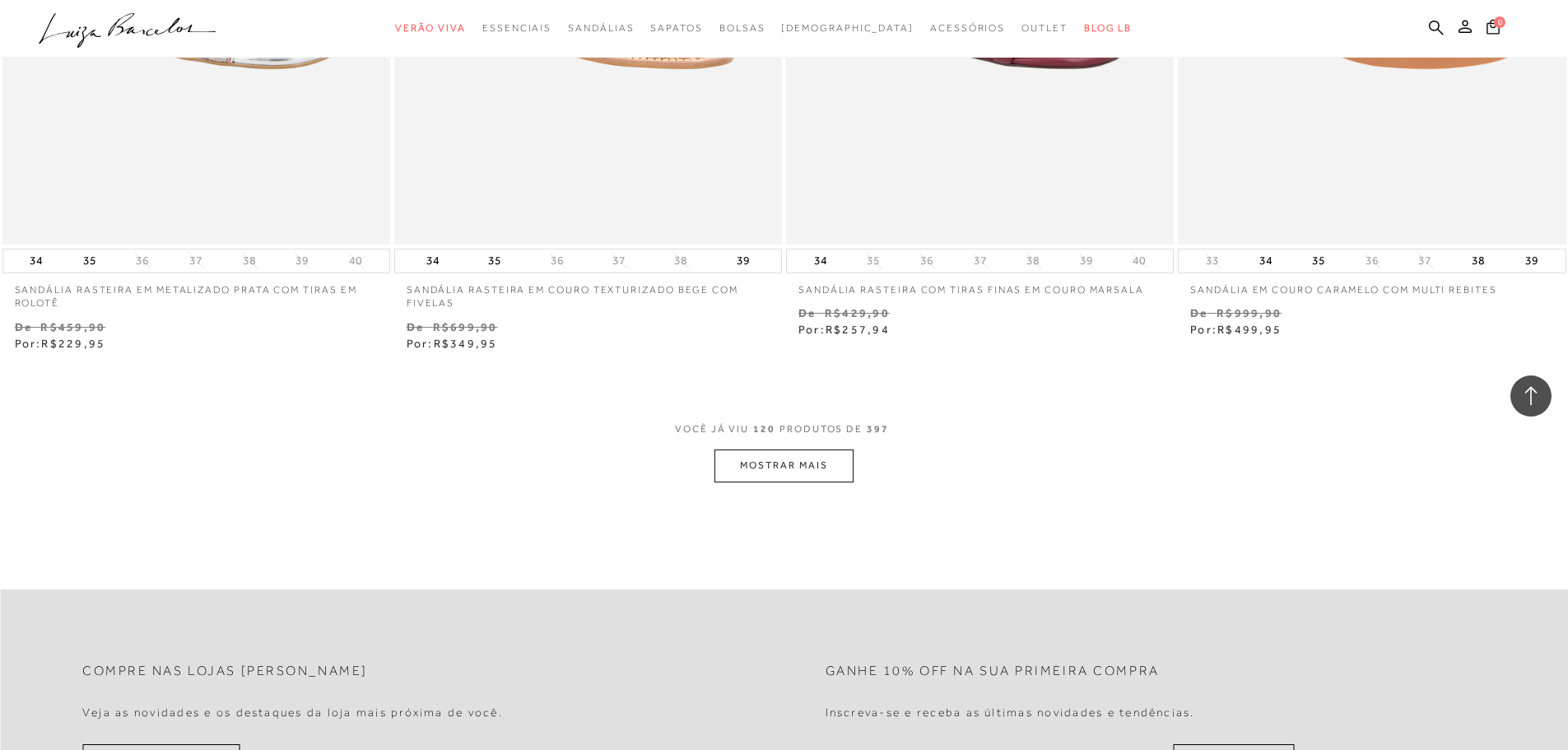
click at [807, 468] on button "MOSTRAR MAIS" at bounding box center [783, 465] width 138 height 32
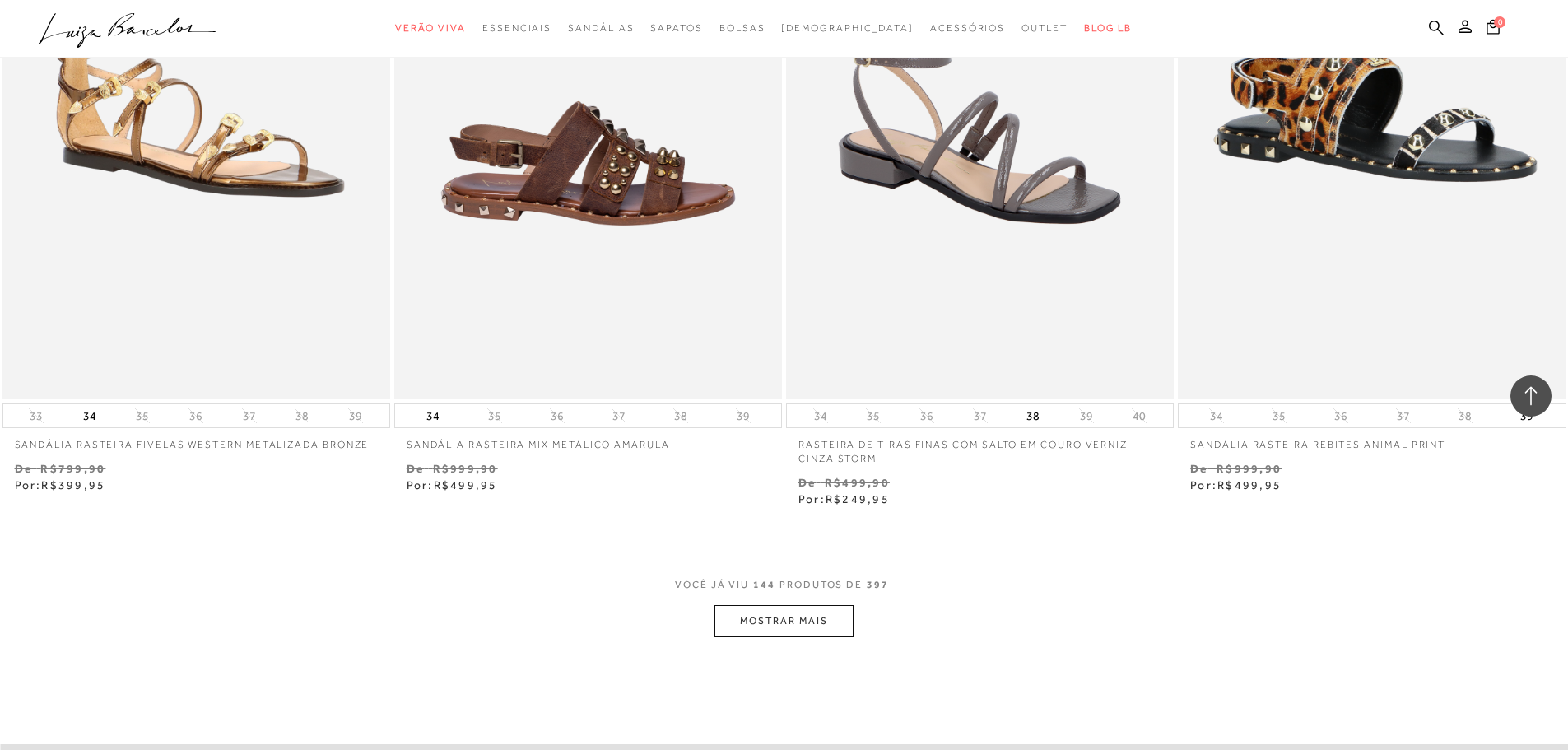
scroll to position [24965, 0]
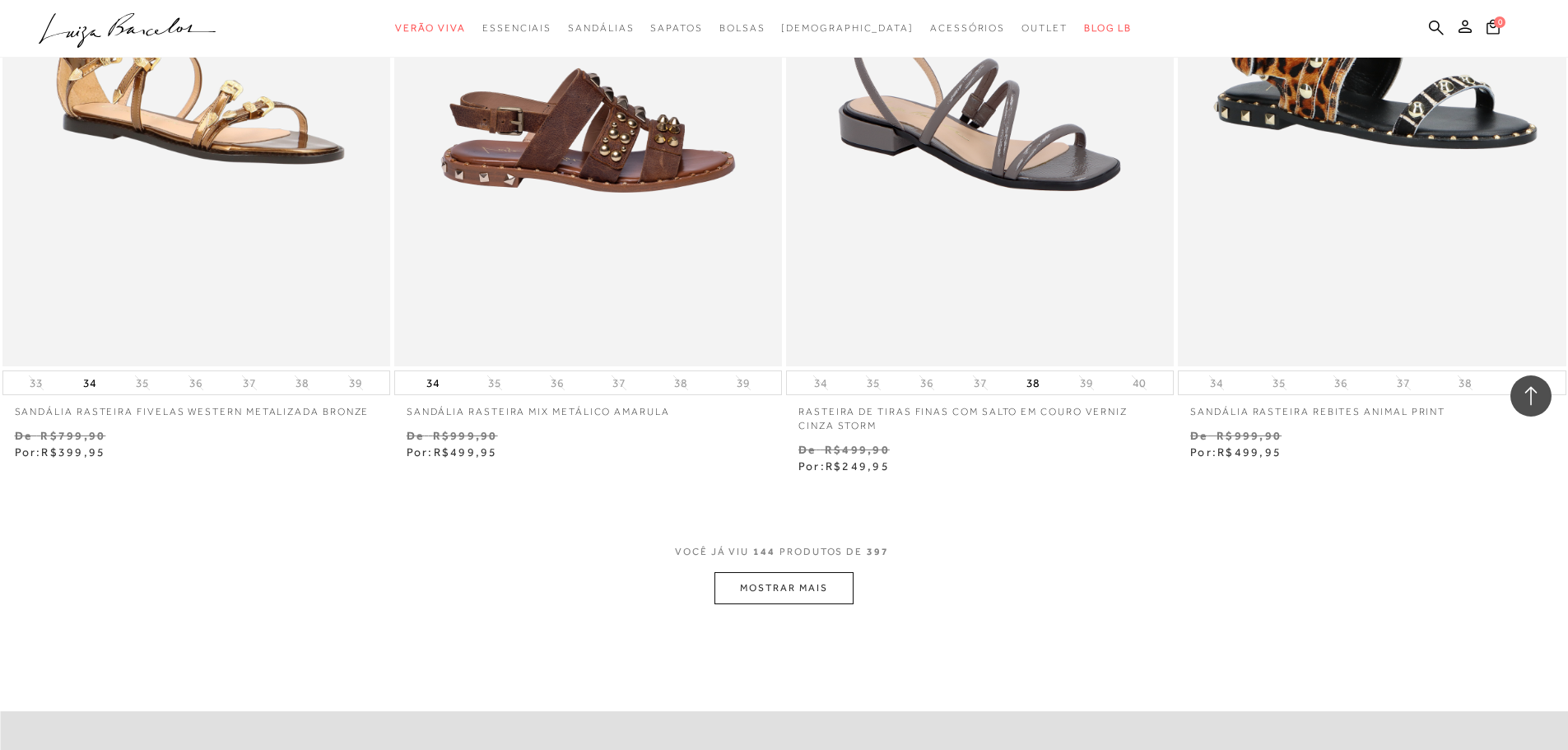
click at [742, 586] on button "MOSTRAR MAIS" at bounding box center [783, 588] width 138 height 32
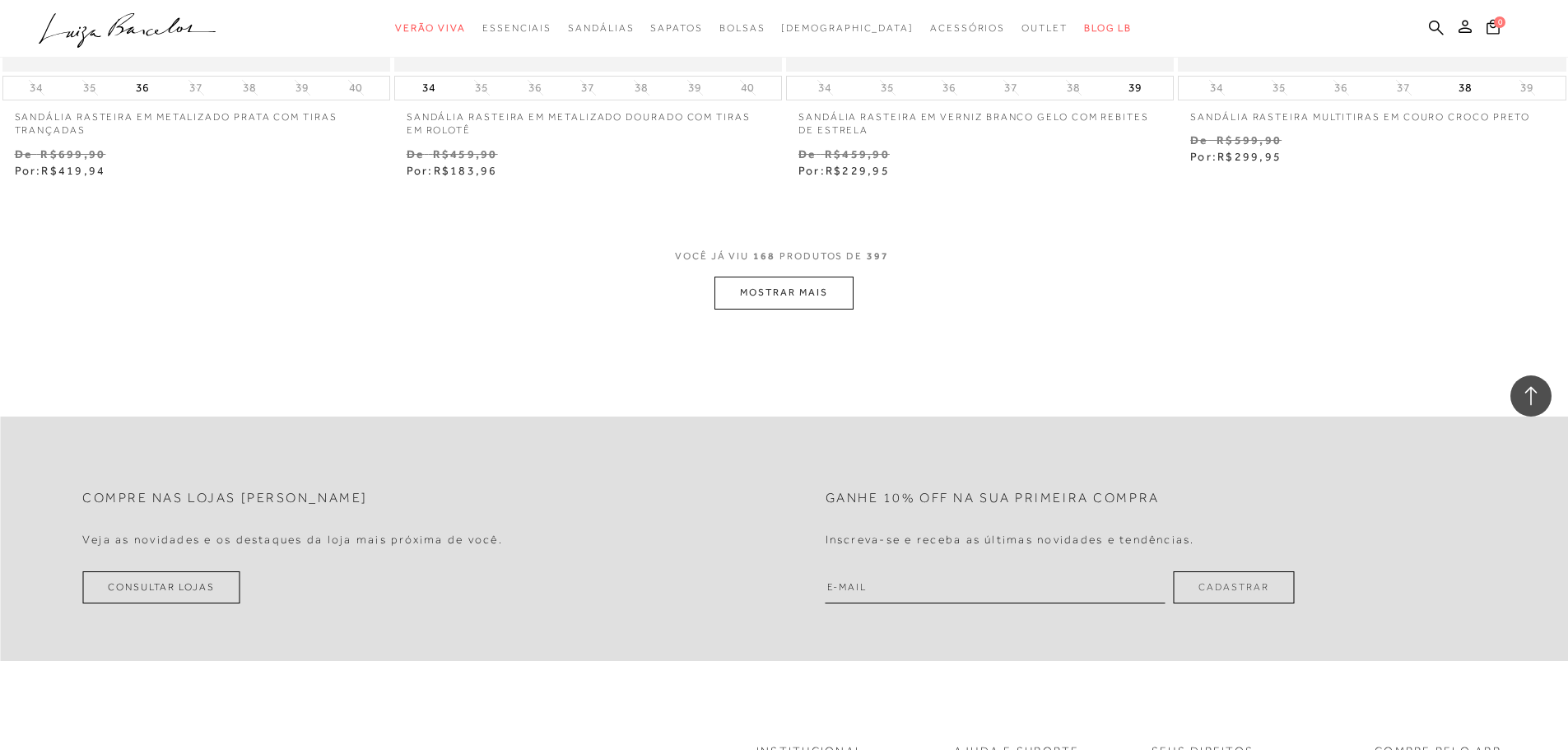
scroll to position [29490, 0]
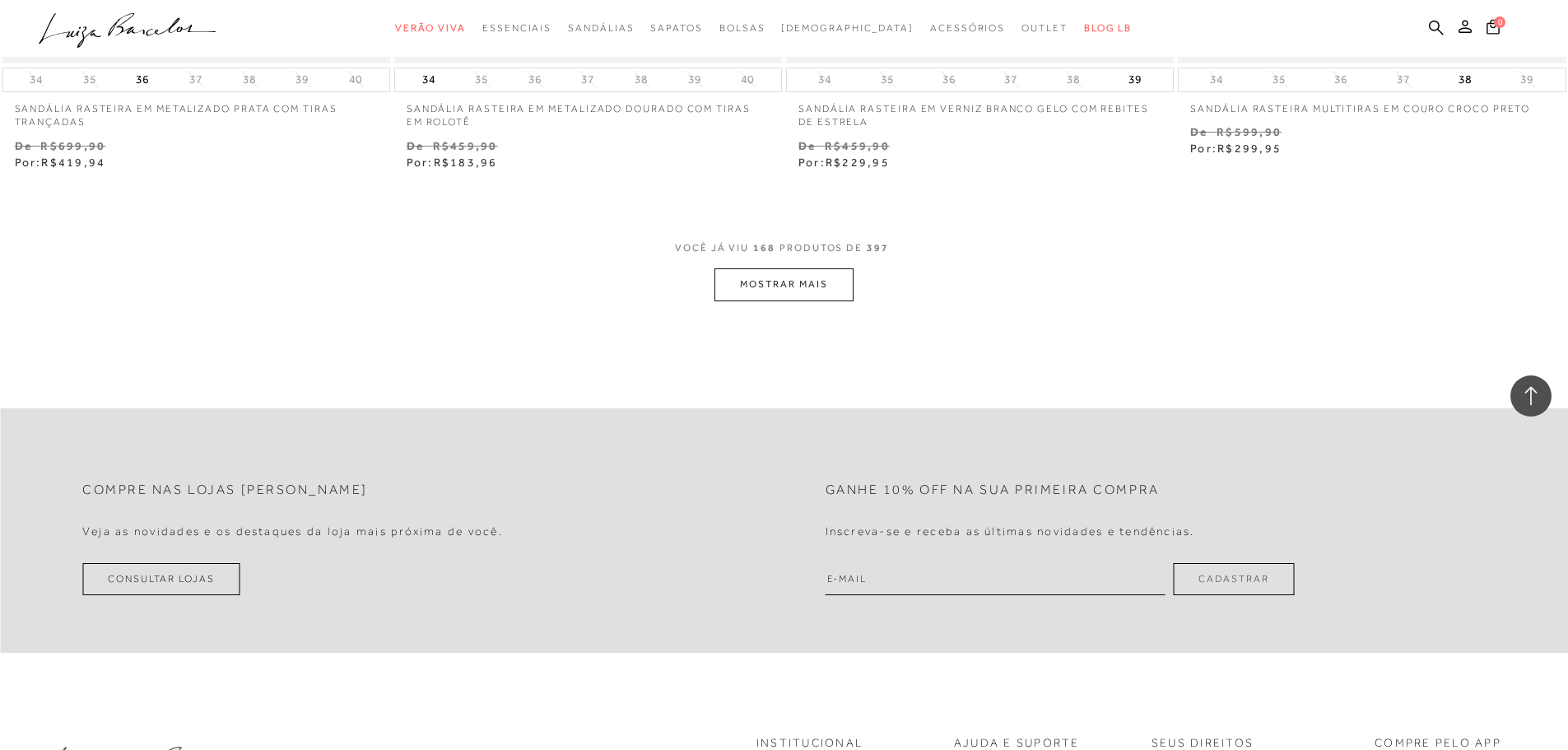
click at [758, 289] on button "MOSTRAR MAIS" at bounding box center [783, 284] width 138 height 32
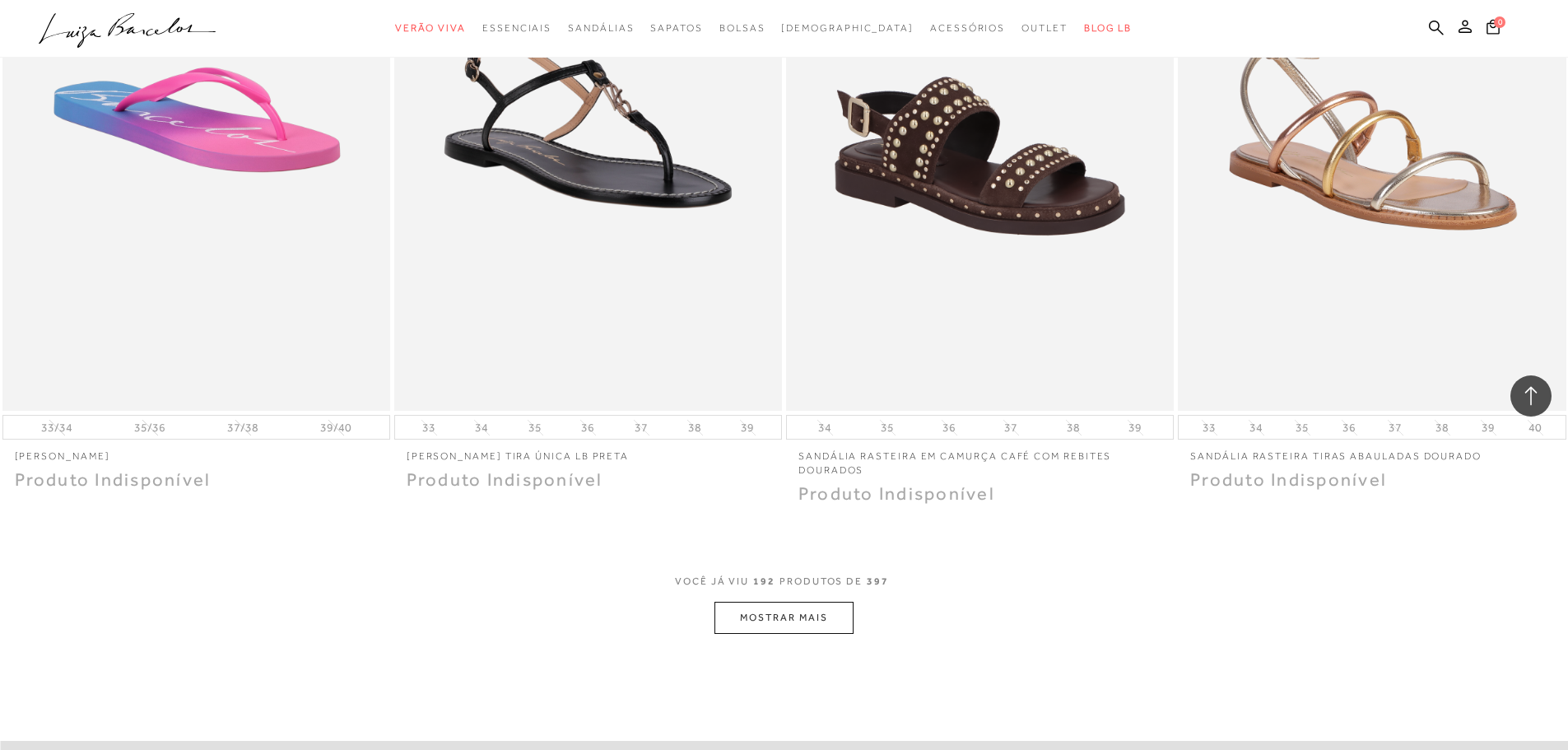
scroll to position [33358, 0]
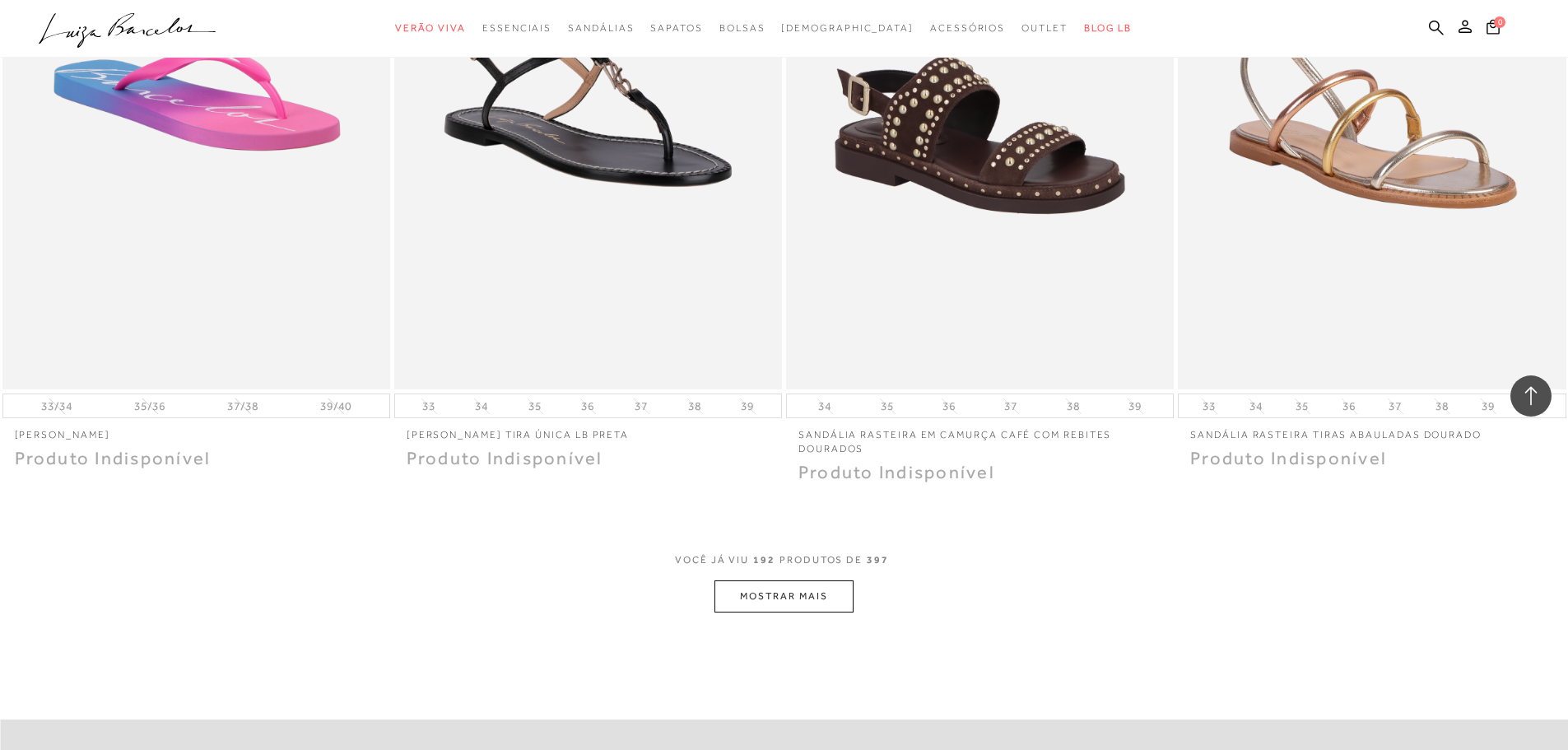
click at [816, 598] on button "MOSTRAR MAIS" at bounding box center [783, 596] width 138 height 32
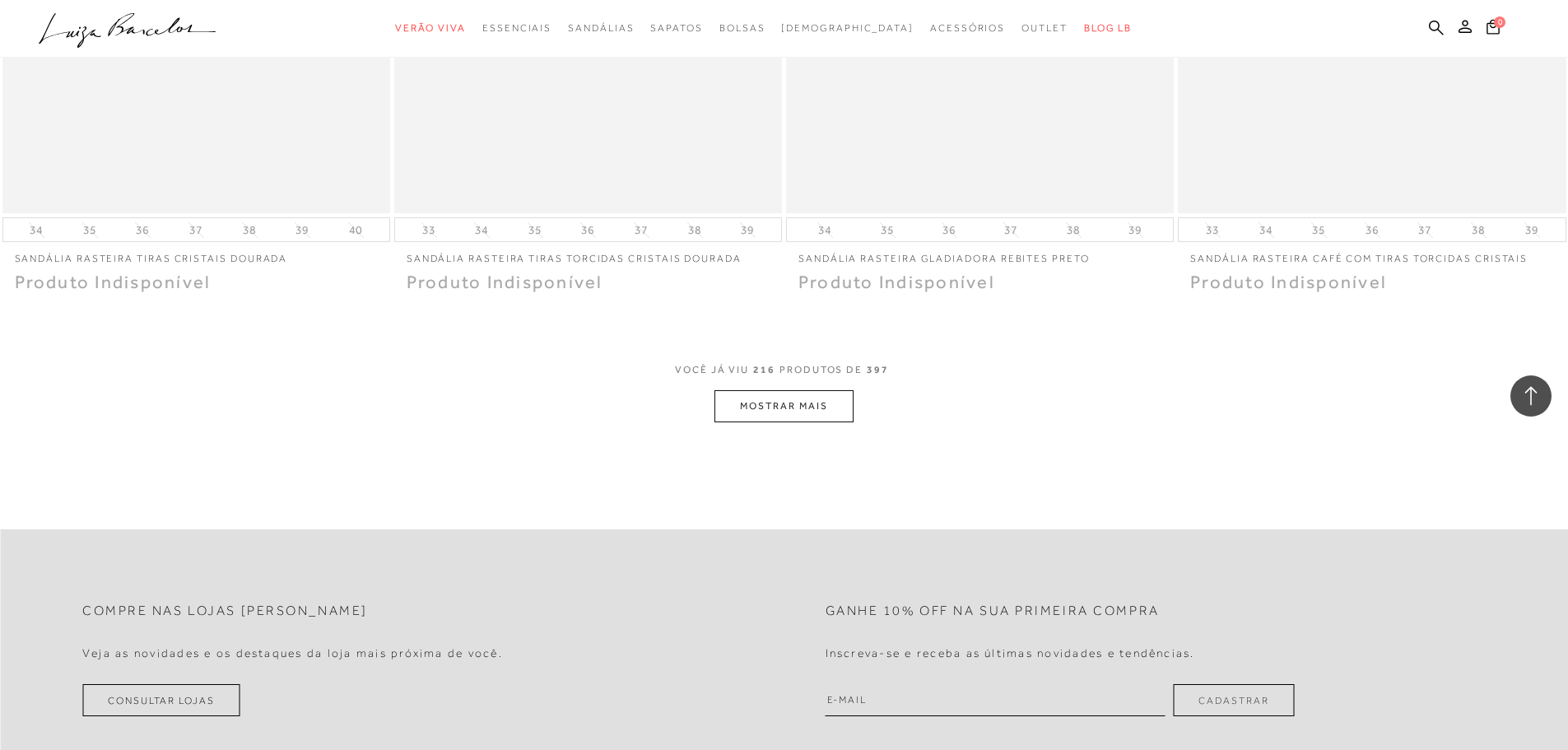
scroll to position [38032, 0]
